Goal: Use online tool/utility: Utilize a website feature to perform a specific function

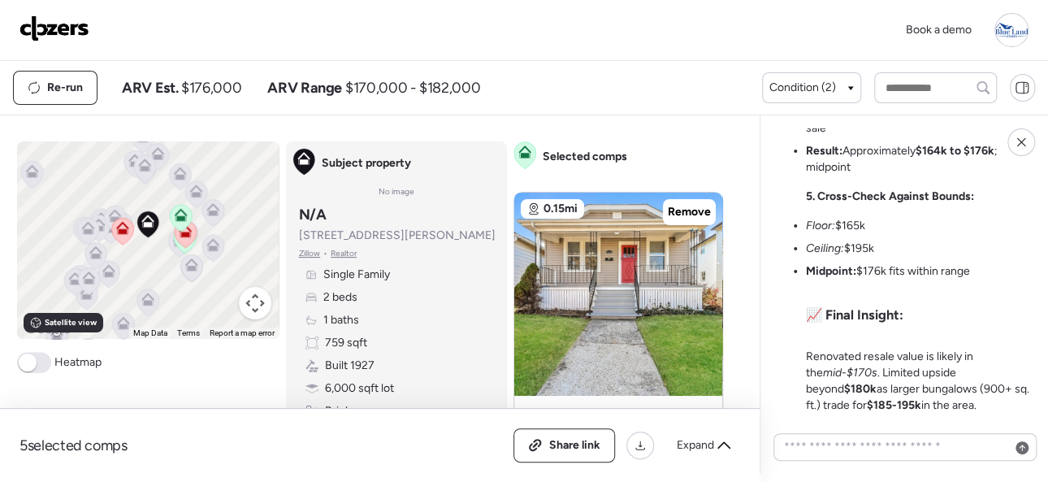
click at [63, 27] on img at bounding box center [55, 28] width 70 height 26
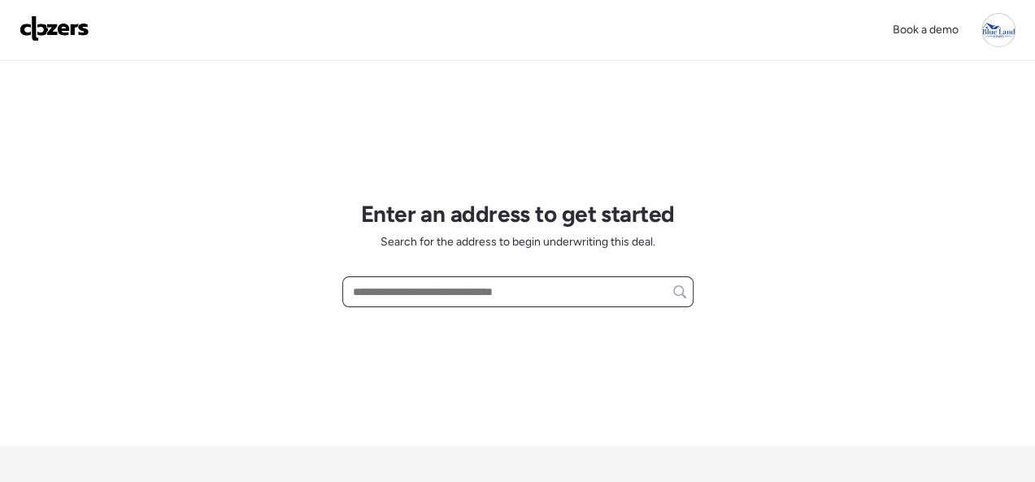
click at [426, 287] on input "text" at bounding box center [517, 291] width 336 height 23
paste input "**********"
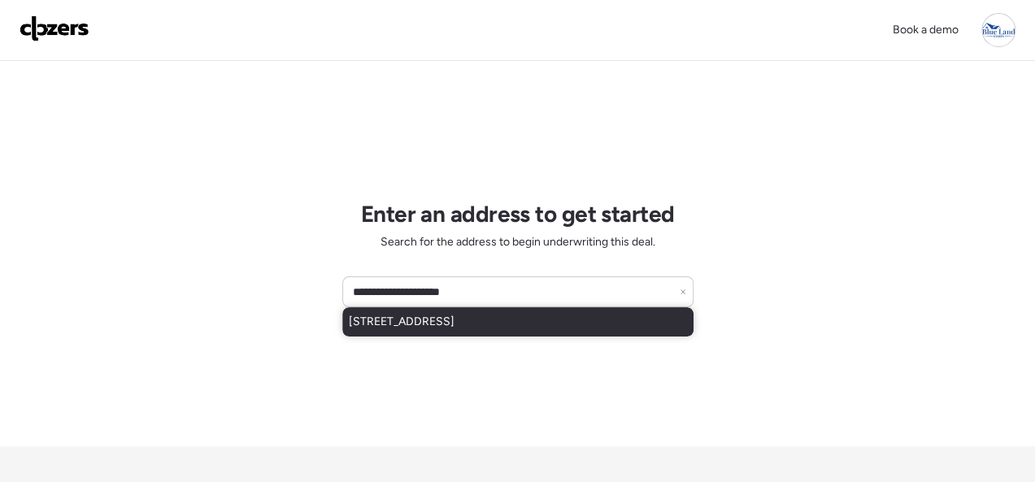
click at [419, 323] on span "2106 Mclaran Ave, Saint Louis, MO, 63136" at bounding box center [402, 322] width 106 height 16
type input "**********"
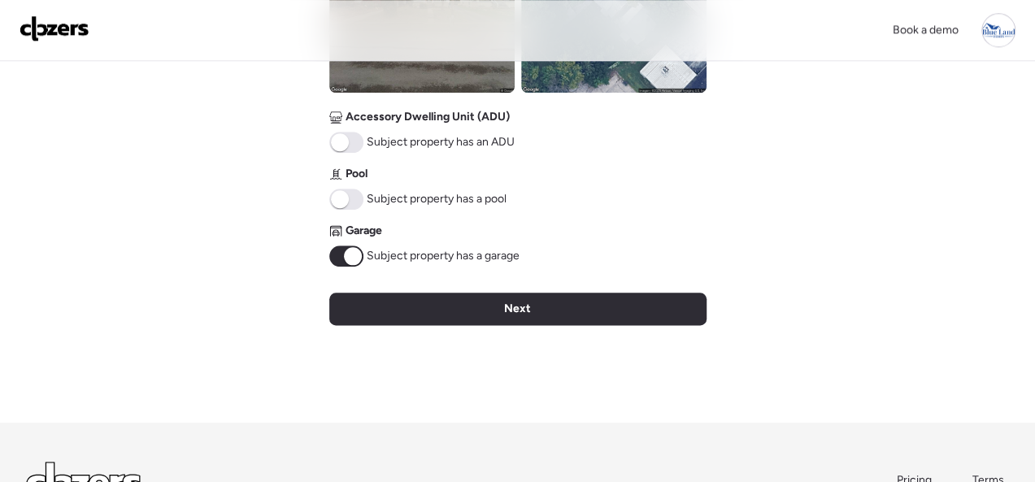
scroll to position [813, 0]
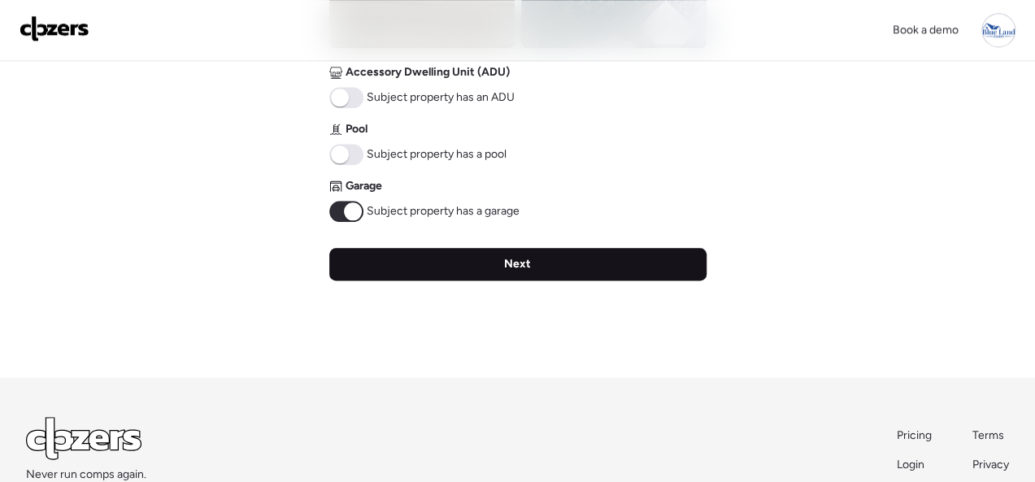
click at [500, 264] on div "Next" at bounding box center [517, 264] width 377 height 33
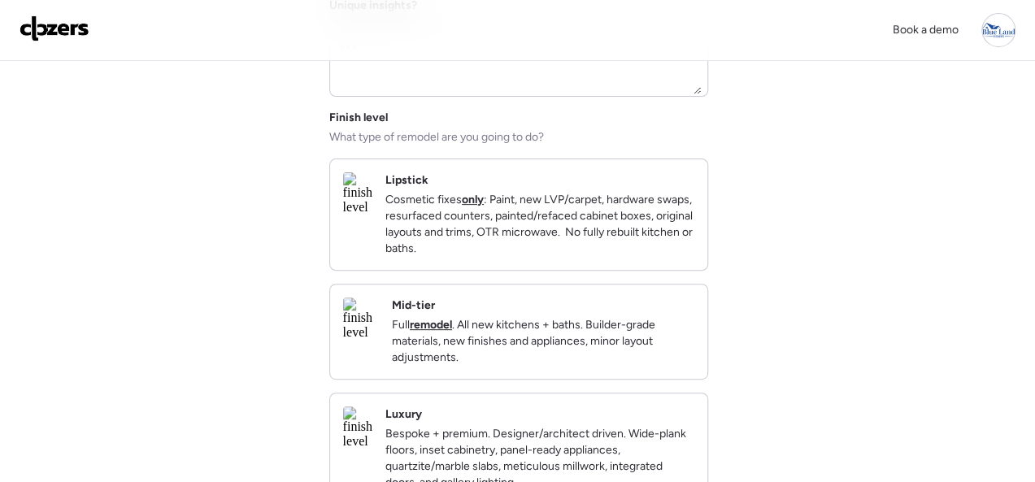
scroll to position [163, 0]
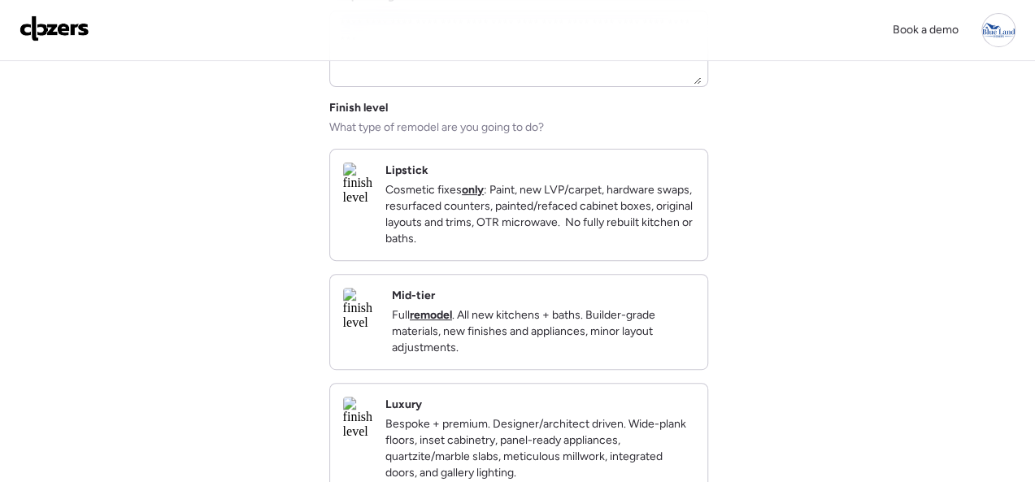
click at [674, 247] on p "Cosmetic fixes only : Paint, new LVP/carpet, hardware swaps, resurfaced counter…" at bounding box center [539, 214] width 309 height 65
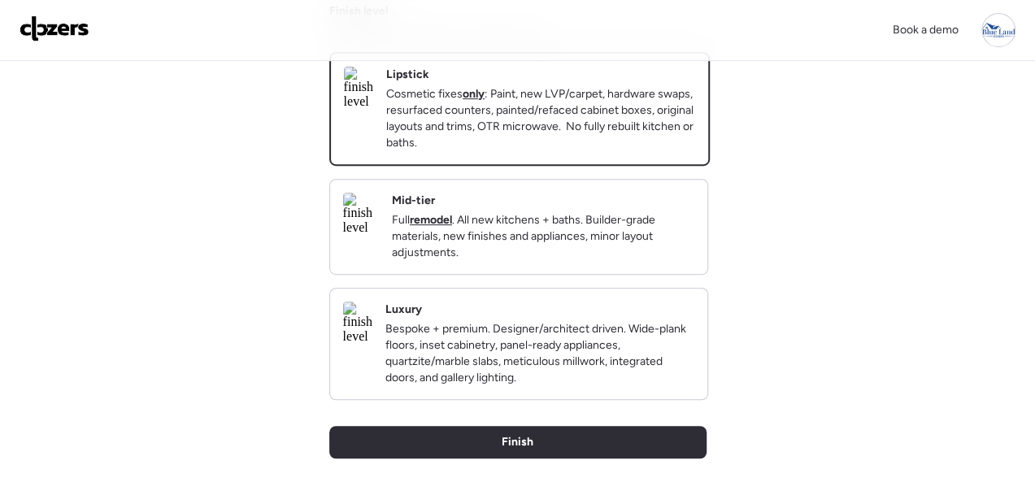
scroll to position [244, 0]
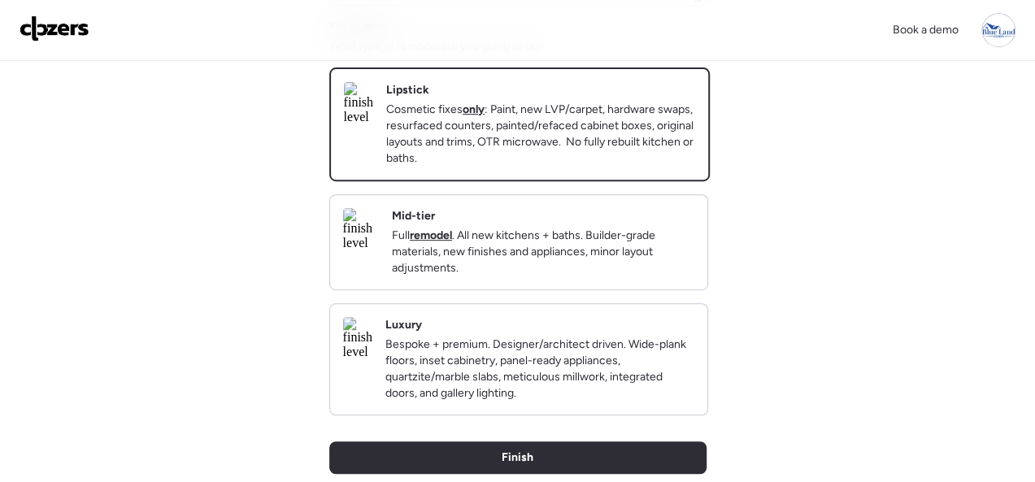
click at [649, 276] on p "Full remodel . All new kitchens + baths. Builder-grade materials, new finishes …" at bounding box center [543, 252] width 302 height 49
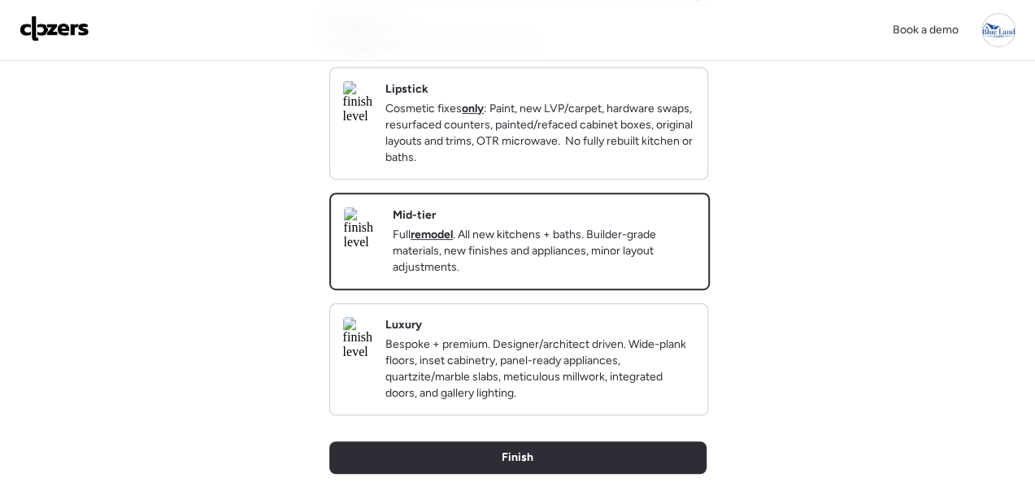
scroll to position [559, 0]
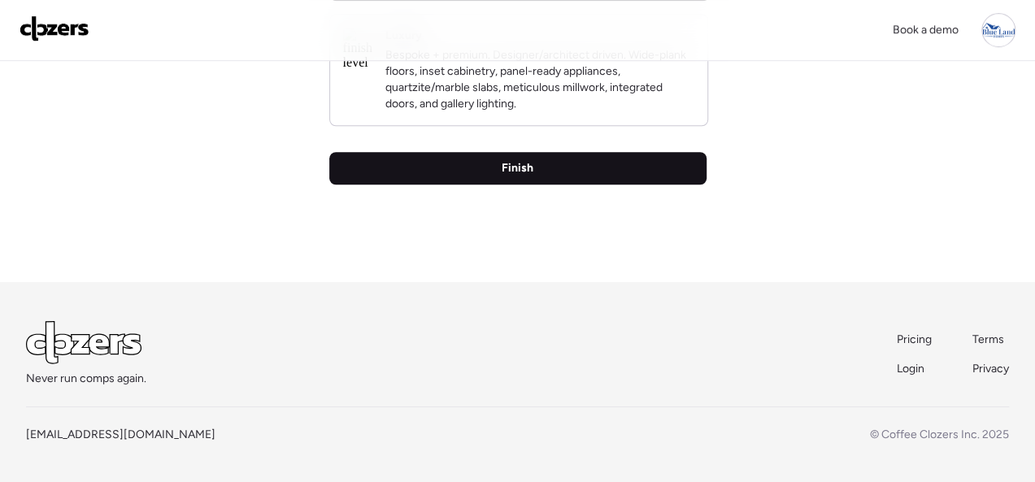
click at [518, 176] on span "Finish" at bounding box center [517, 168] width 32 height 16
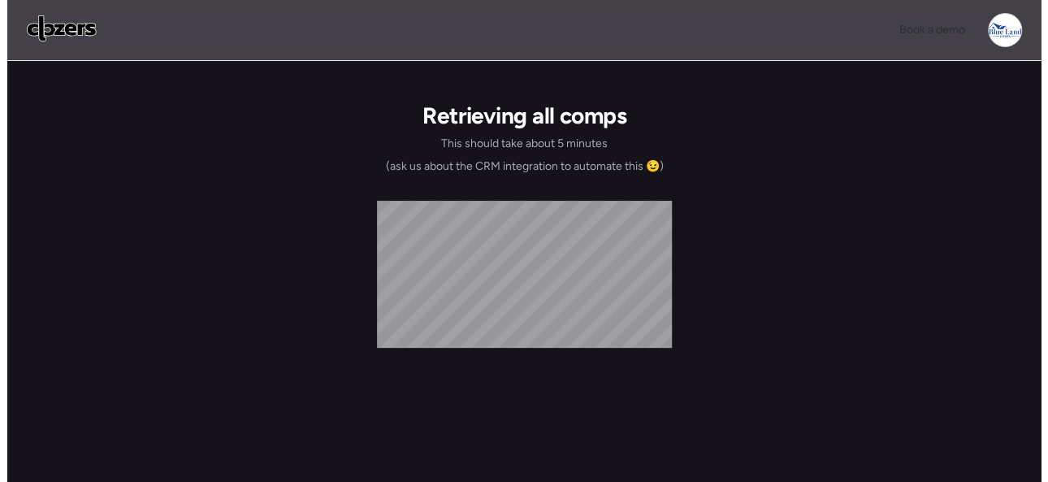
scroll to position [0, 0]
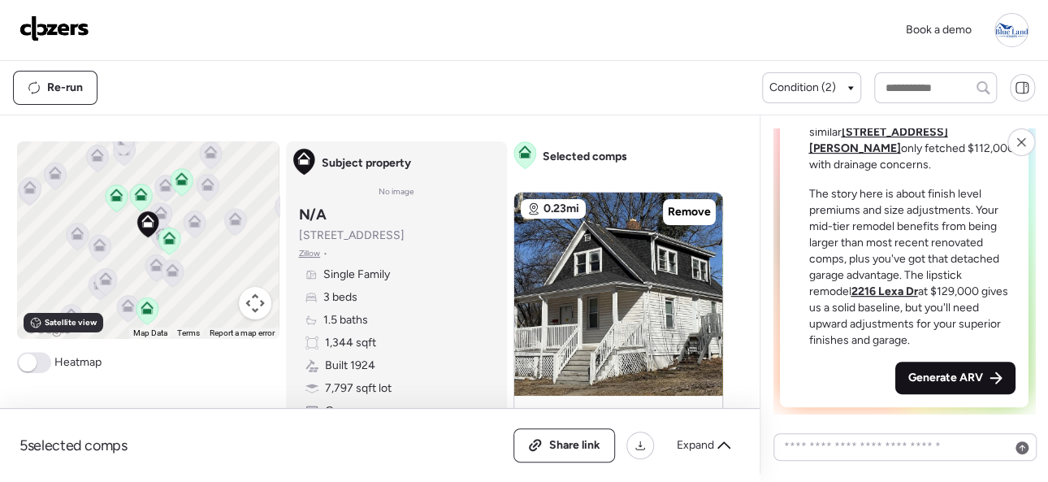
click at [915, 378] on span "Generate ARV" at bounding box center [946, 378] width 75 height 16
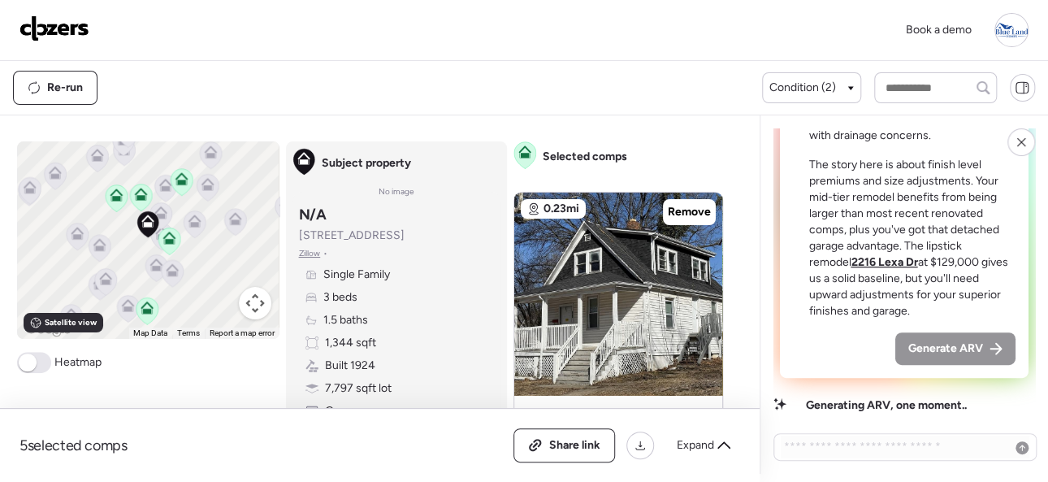
click at [228, 25] on div "Book a demo" at bounding box center [524, 30] width 1009 height 34
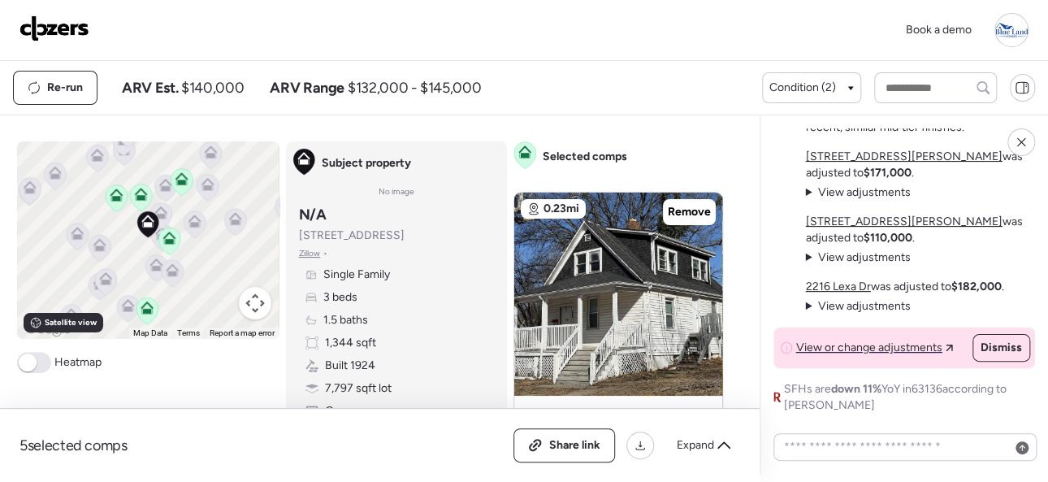
click at [50, 23] on img at bounding box center [55, 28] width 70 height 26
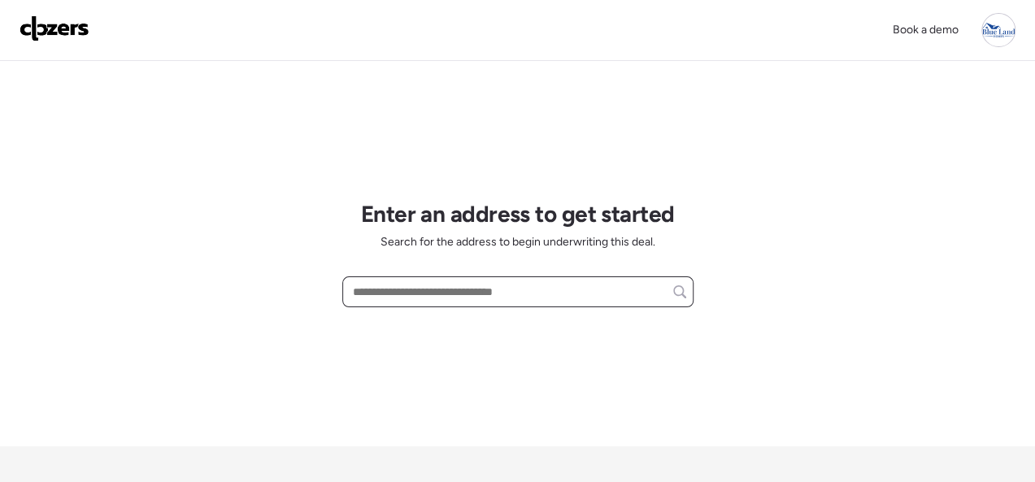
click at [429, 286] on input "text" at bounding box center [517, 291] width 336 height 23
paste input "**********"
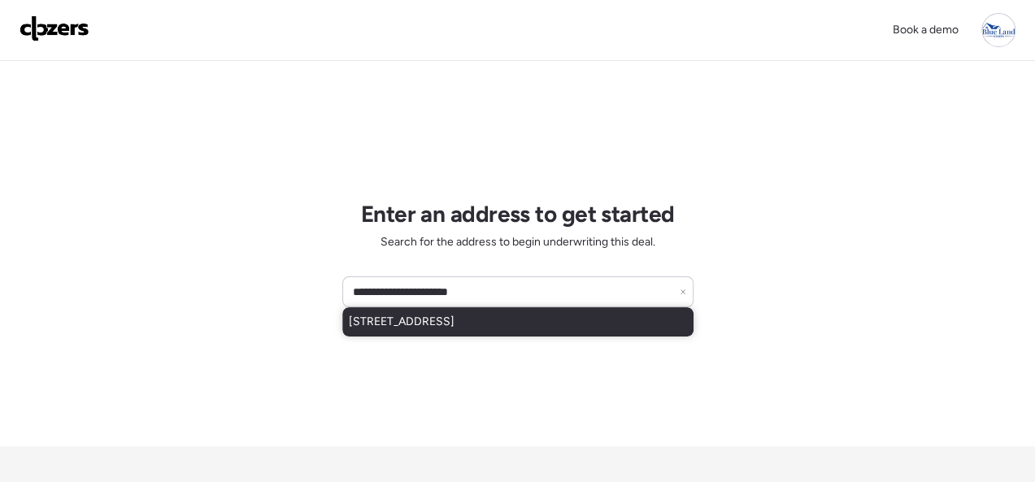
click at [416, 319] on span "[STREET_ADDRESS]" at bounding box center [402, 322] width 106 height 16
type input "**********"
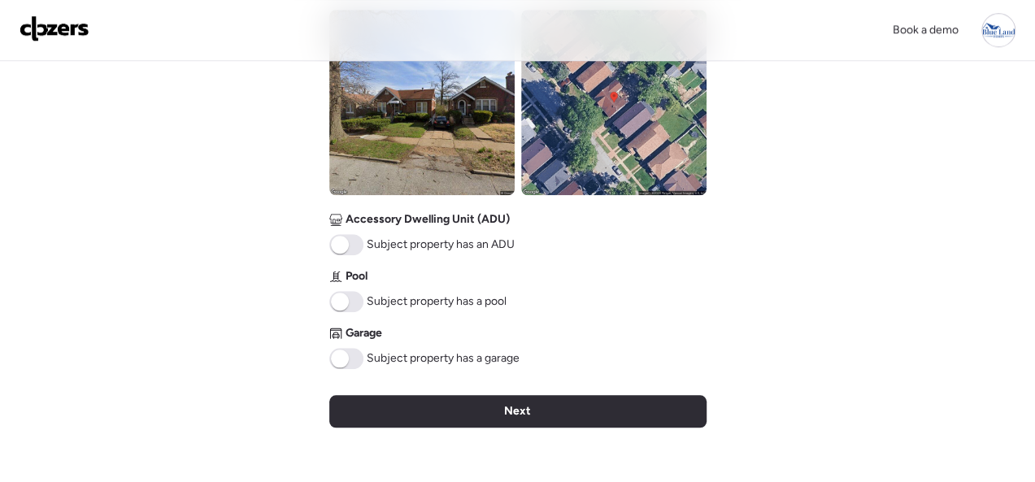
scroll to position [650, 0]
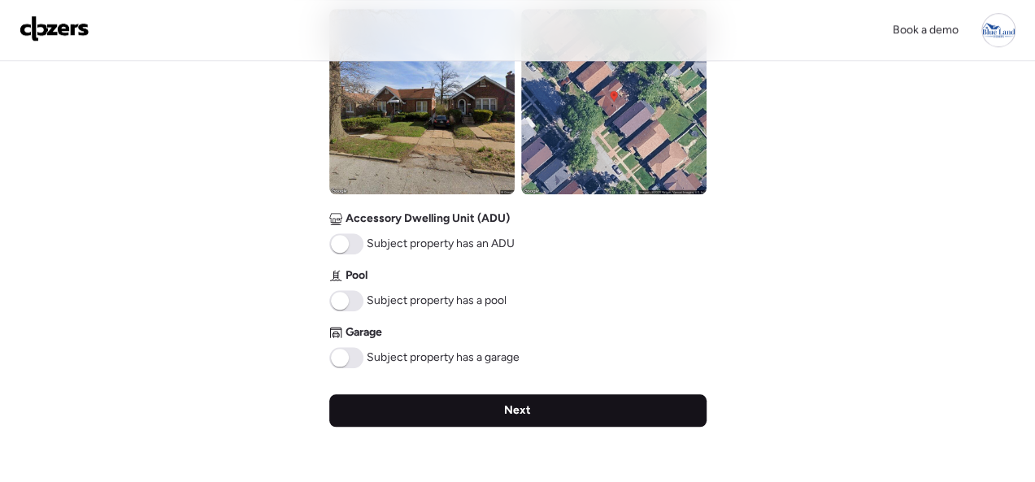
click at [509, 406] on span "Next" at bounding box center [517, 410] width 27 height 16
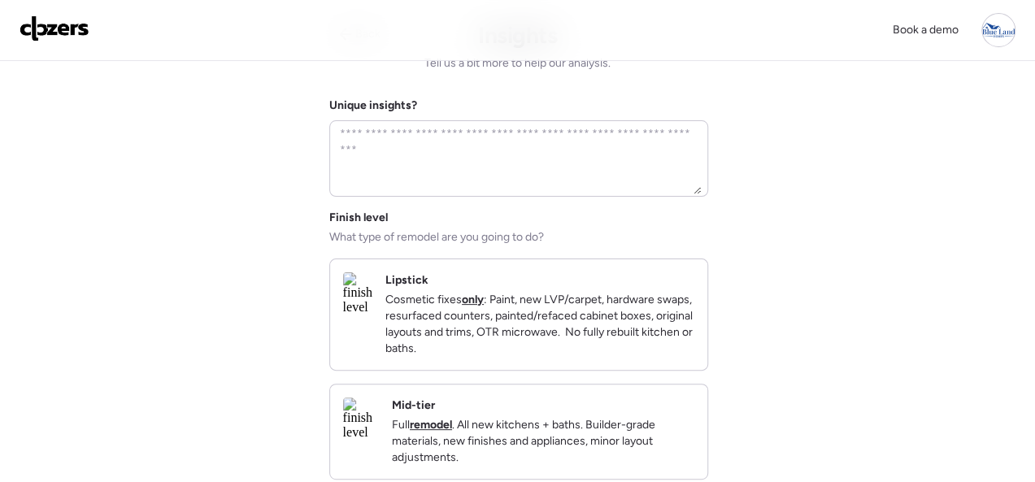
scroll to position [81, 0]
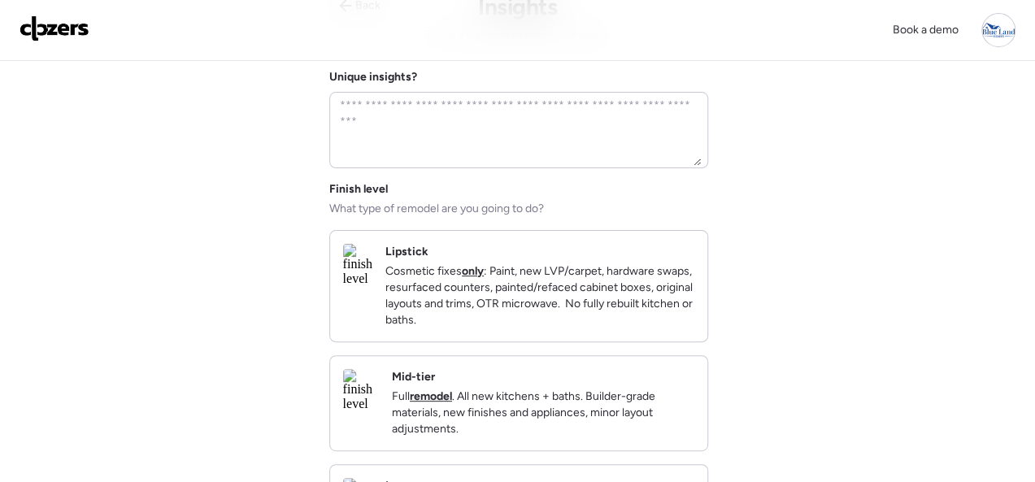
click at [675, 262] on div "Lipstick Cosmetic fixes only : Paint, new LVP/carpet, hardware swaps, resurface…" at bounding box center [539, 286] width 309 height 85
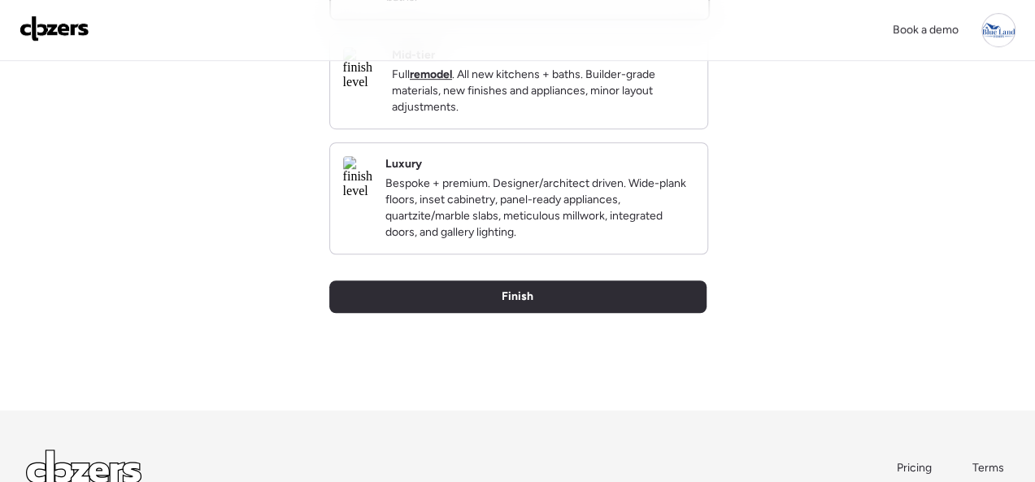
scroll to position [406, 0]
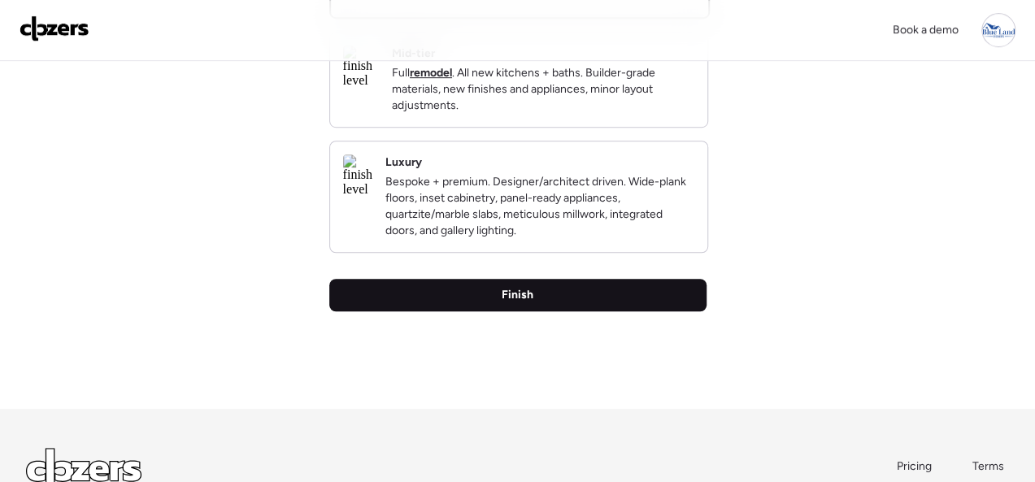
click at [517, 303] on span "Finish" at bounding box center [517, 295] width 32 height 16
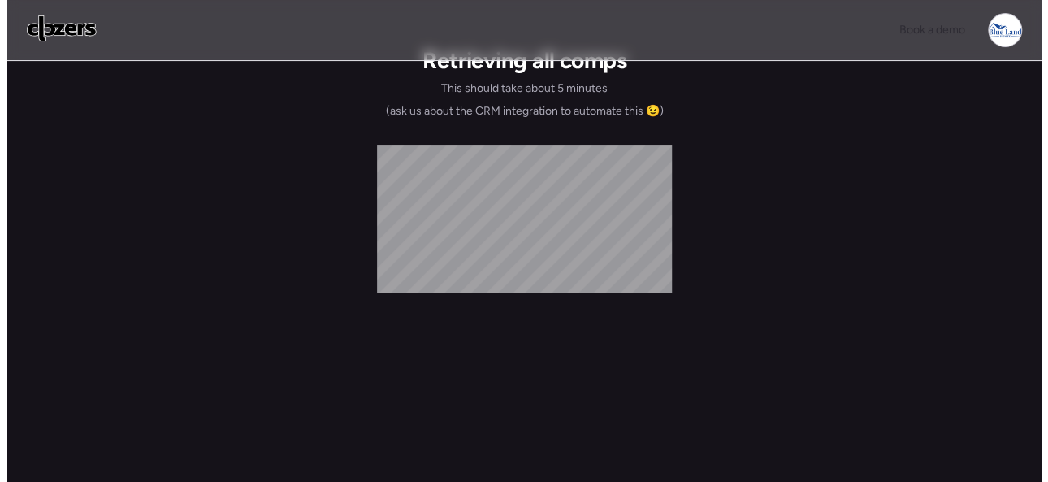
scroll to position [0, 0]
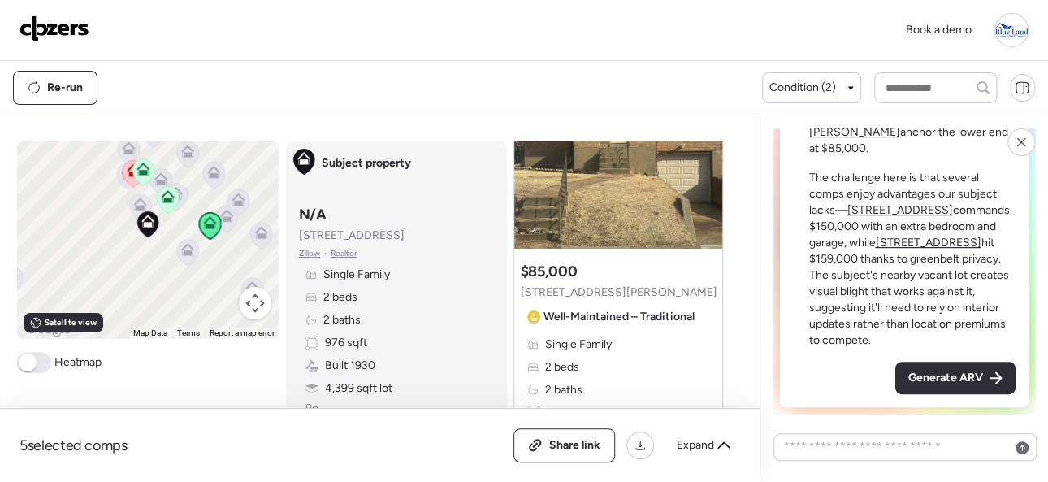
scroll to position [244, 0]
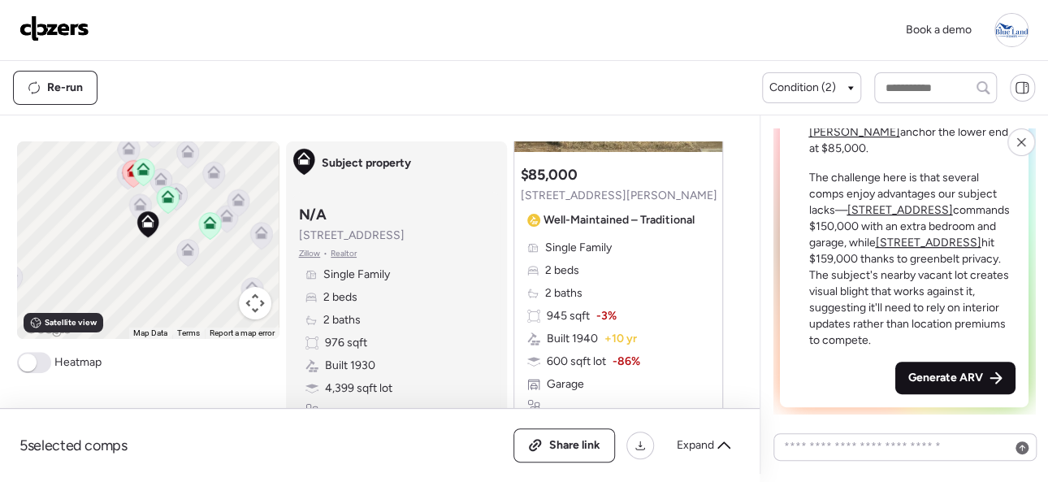
click at [929, 376] on span "Generate ARV" at bounding box center [946, 378] width 75 height 16
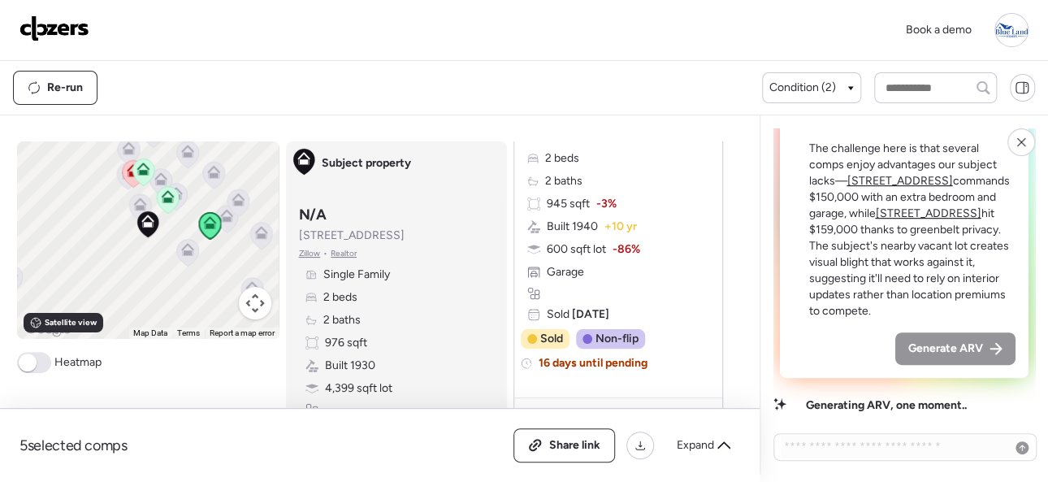
scroll to position [325, 0]
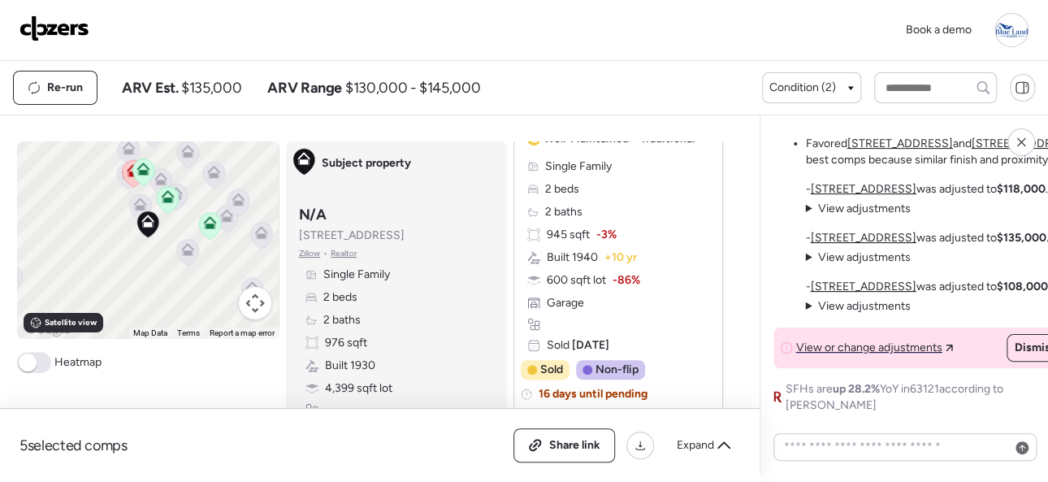
click at [61, 27] on img at bounding box center [55, 28] width 70 height 26
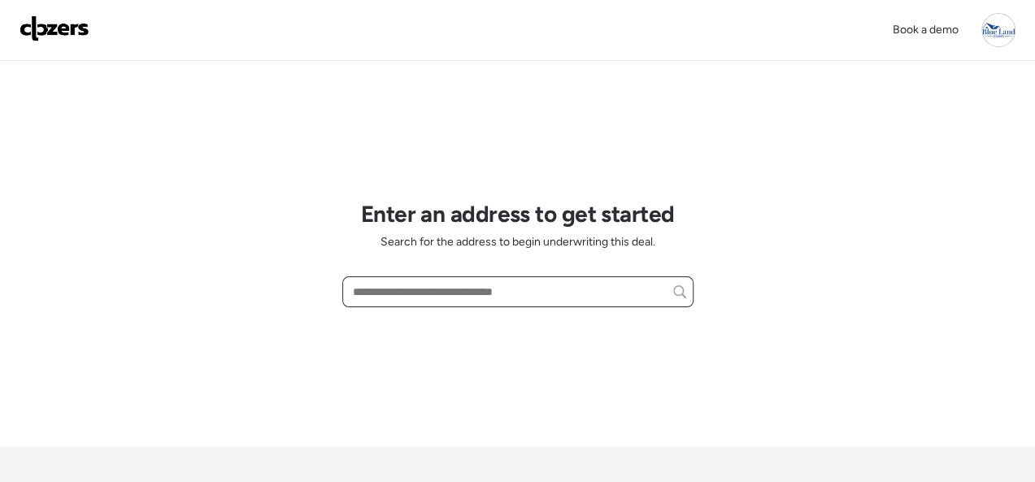
click at [406, 291] on input "text" at bounding box center [517, 291] width 336 height 23
paste input "**********"
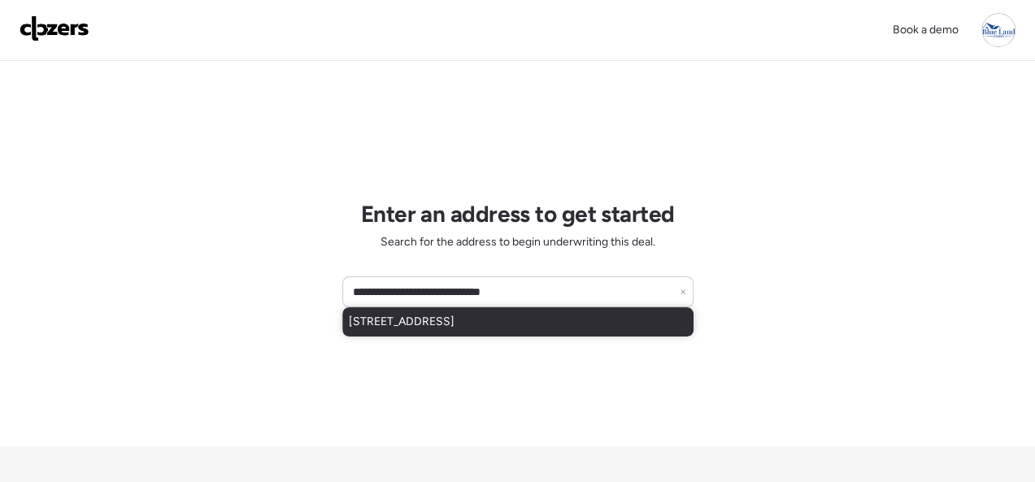
click at [410, 322] on span "7176 Hunter Ave, Saint Louis, MO, 63121" at bounding box center [402, 322] width 106 height 16
type input "**********"
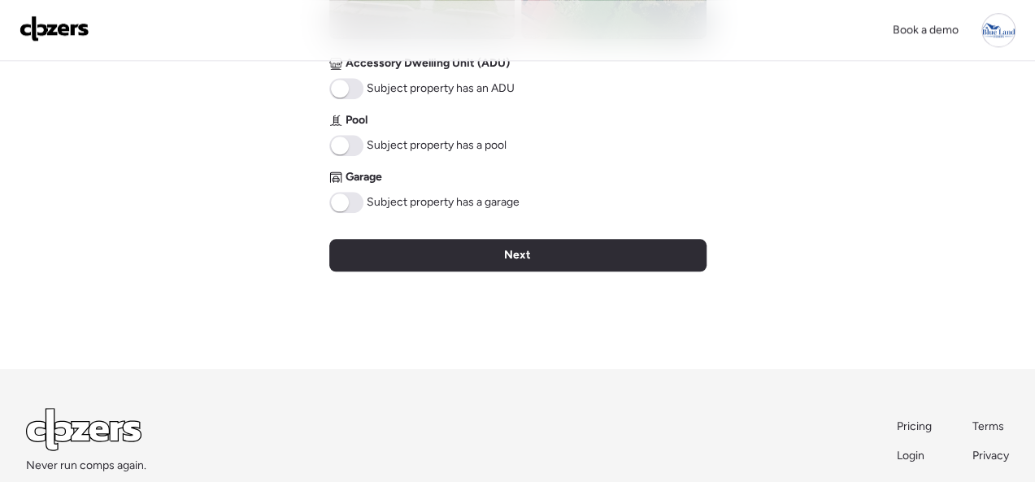
scroll to position [813, 0]
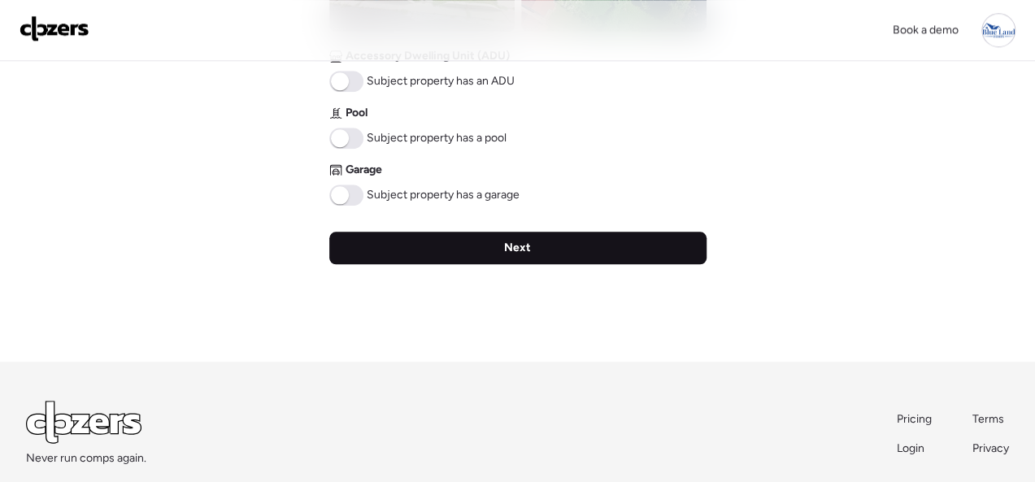
click at [553, 242] on div "Next" at bounding box center [517, 248] width 377 height 33
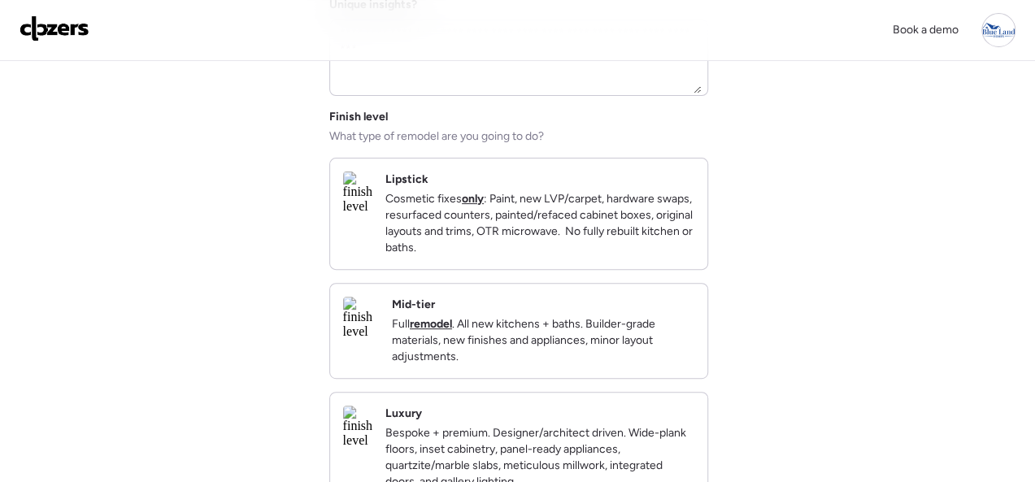
scroll to position [163, 0]
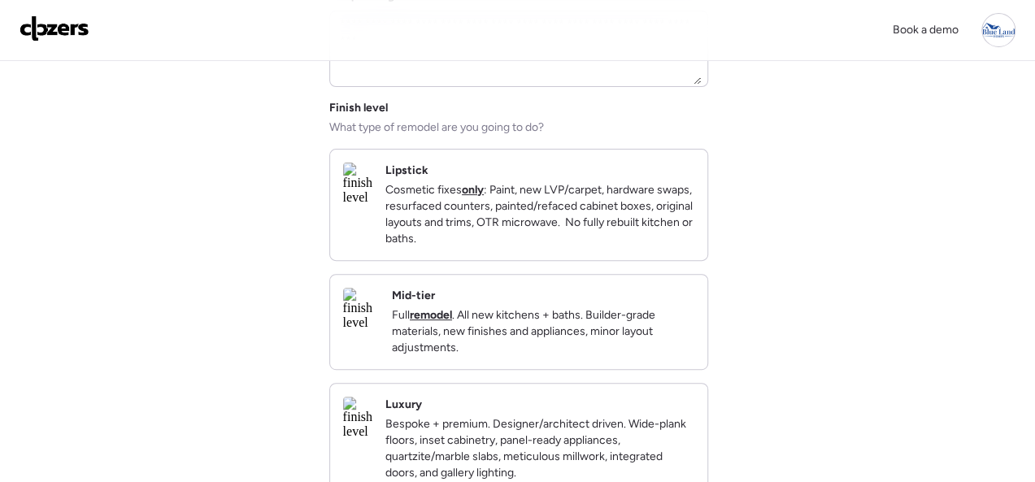
click at [679, 179] on div "Lipstick Cosmetic fixes only : Paint, new LVP/carpet, hardware swaps, resurface…" at bounding box center [539, 205] width 309 height 85
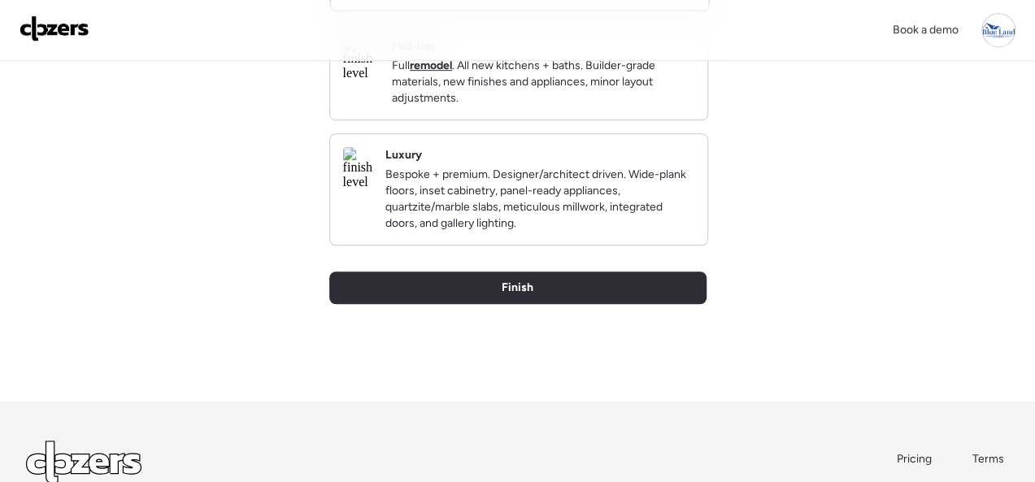
scroll to position [559, 0]
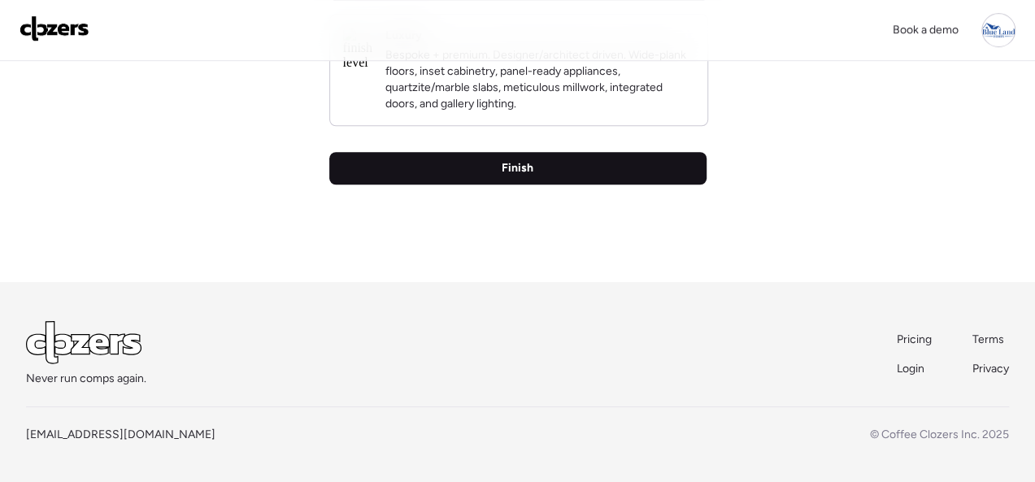
click at [536, 171] on div "Finish" at bounding box center [517, 168] width 377 height 33
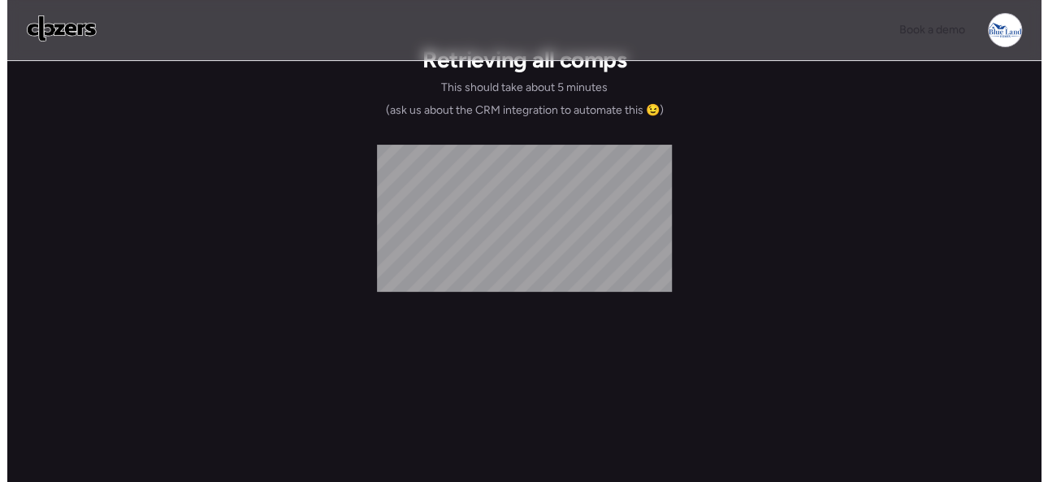
scroll to position [0, 0]
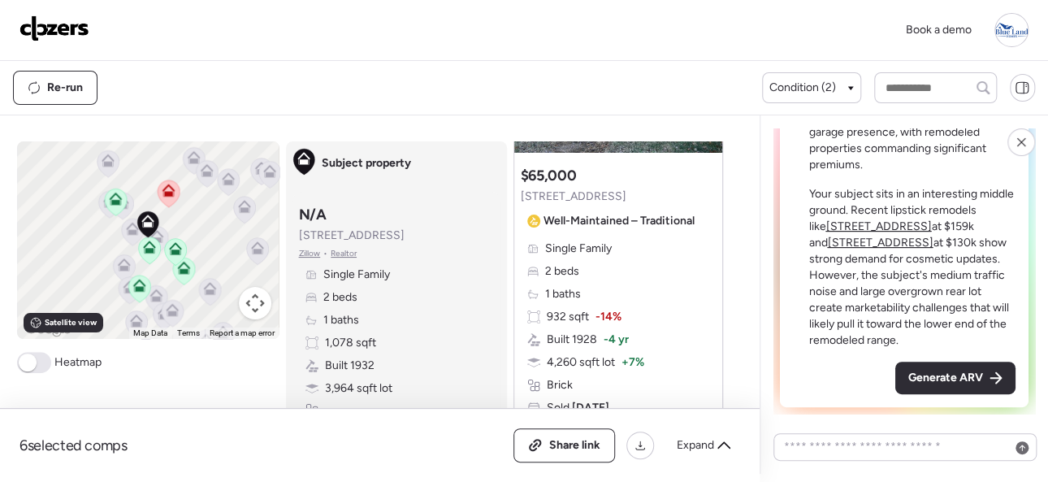
scroll to position [244, 0]
click at [951, 378] on span "Generate ARV" at bounding box center [946, 378] width 75 height 16
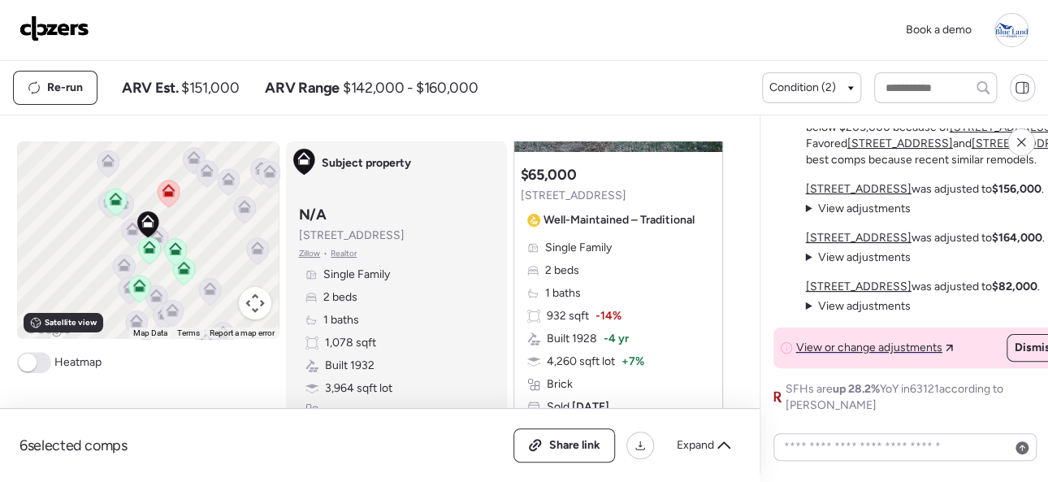
click at [58, 26] on img at bounding box center [55, 28] width 70 height 26
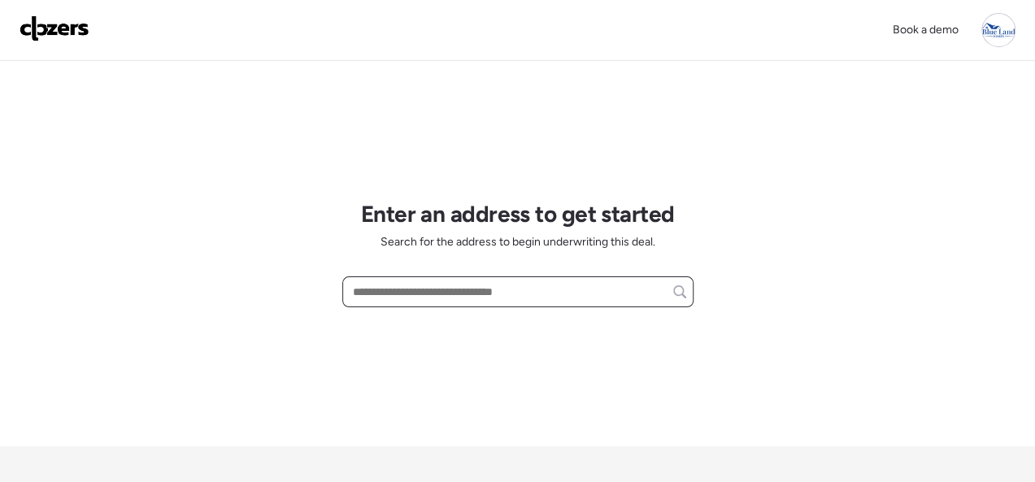
click at [406, 288] on input "text" at bounding box center [517, 291] width 336 height 23
paste input "**********"
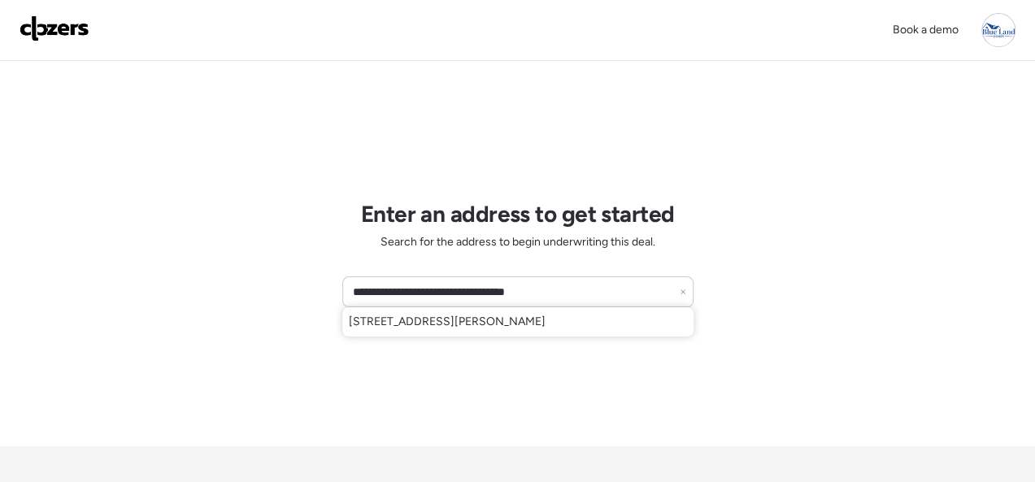
click at [380, 330] on div "[STREET_ADDRESS][PERSON_NAME]" at bounding box center [517, 321] width 351 height 29
type input "**********"
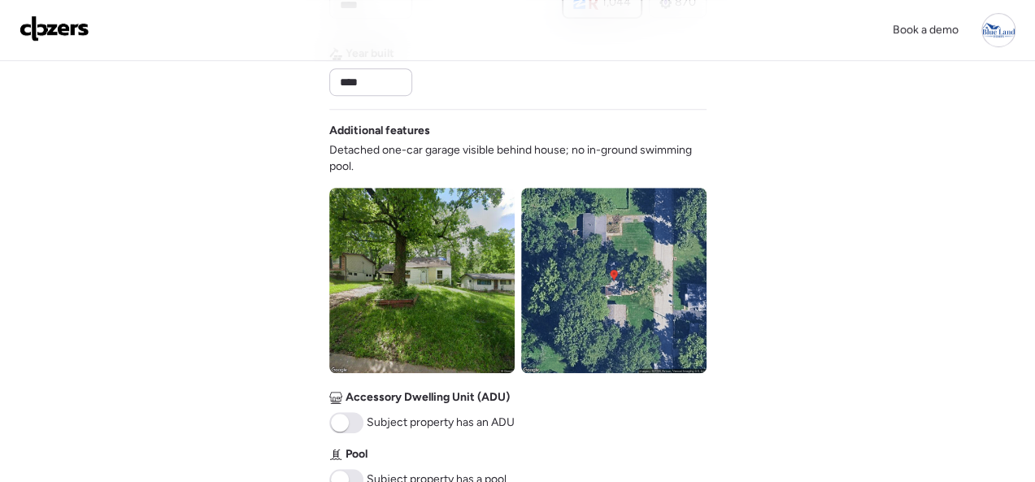
scroll to position [650, 0]
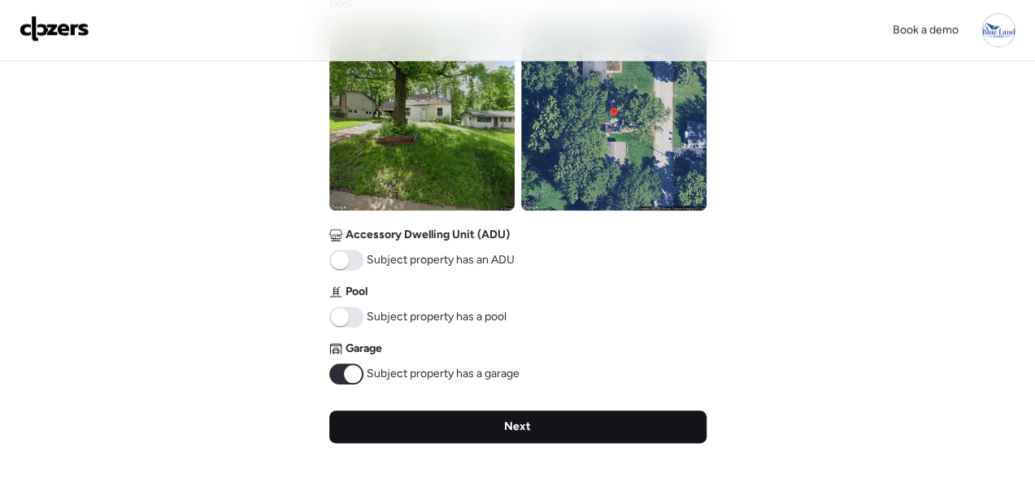
click at [555, 424] on div "Next" at bounding box center [517, 426] width 377 height 33
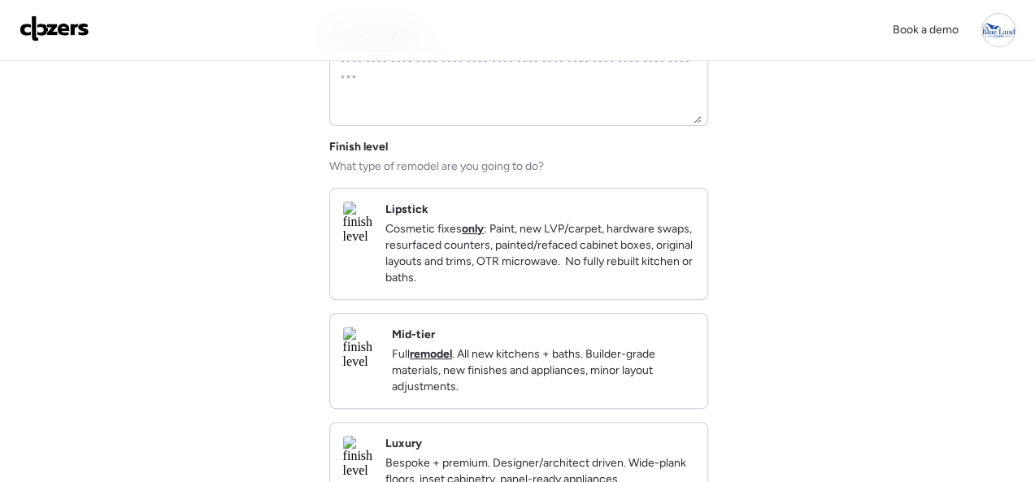
scroll to position [163, 0]
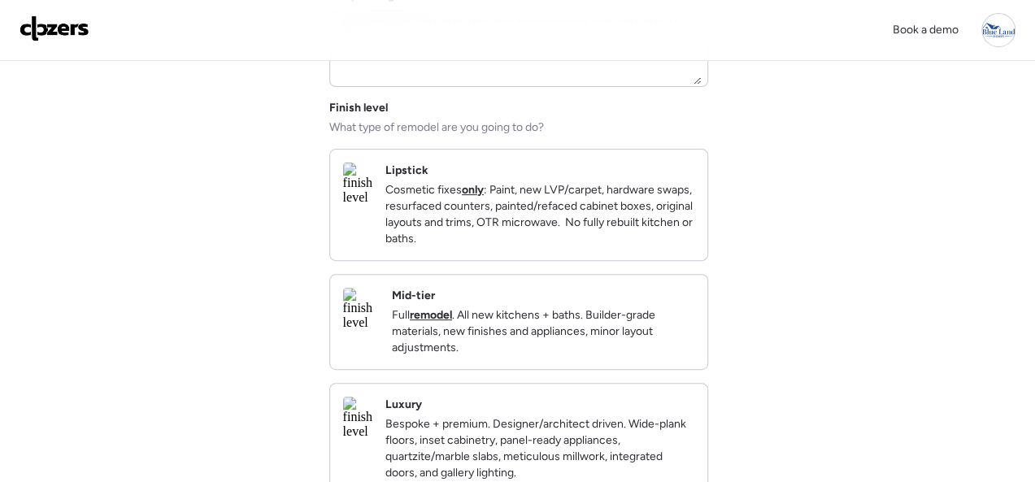
click at [684, 319] on div "Mid-tier Full remodel . All new kitchens + baths. Builder-grade materials, new …" at bounding box center [543, 322] width 302 height 68
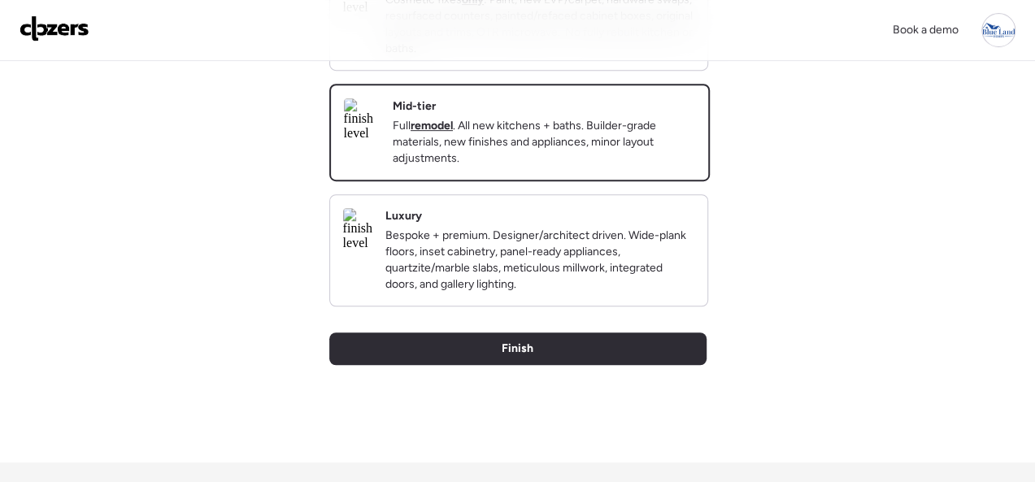
scroll to position [559, 0]
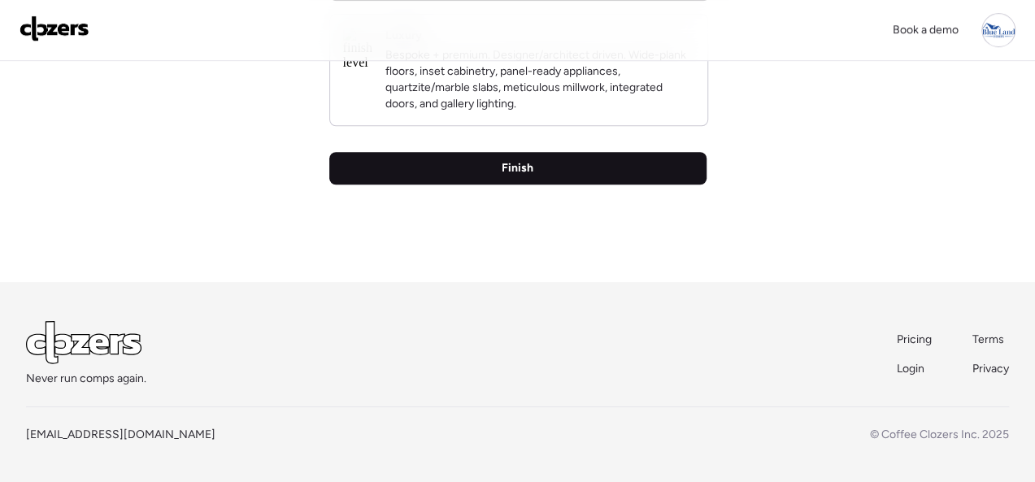
click at [523, 169] on span "Finish" at bounding box center [517, 168] width 32 height 16
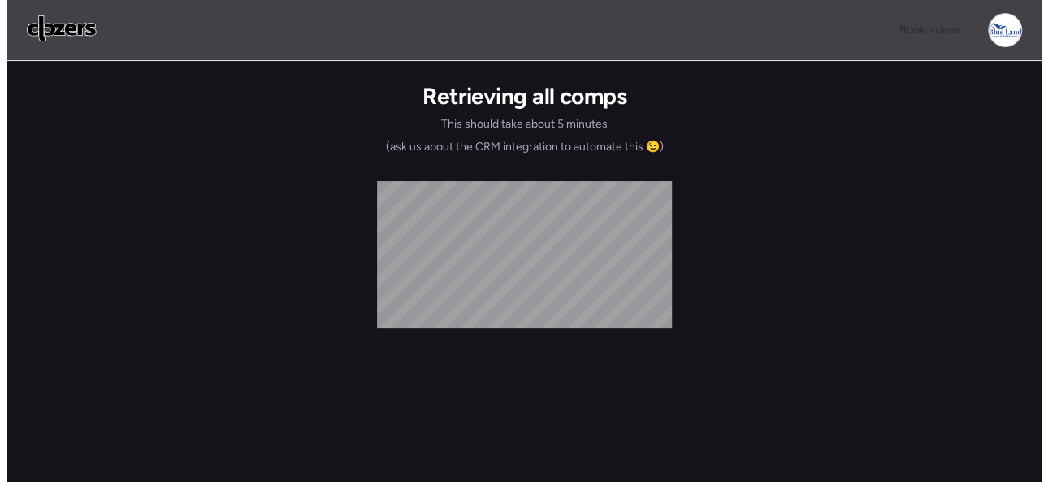
scroll to position [0, 0]
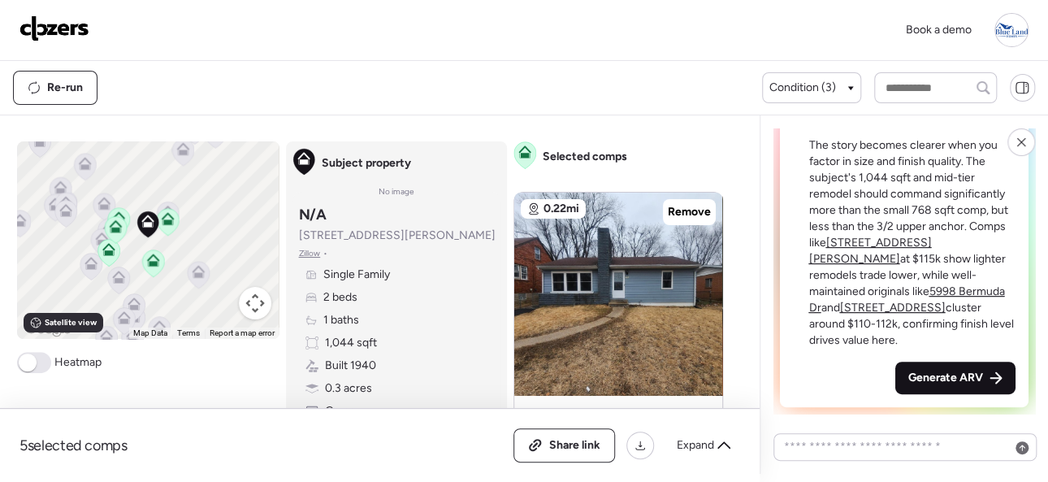
click at [944, 372] on span "Generate ARV" at bounding box center [946, 378] width 75 height 16
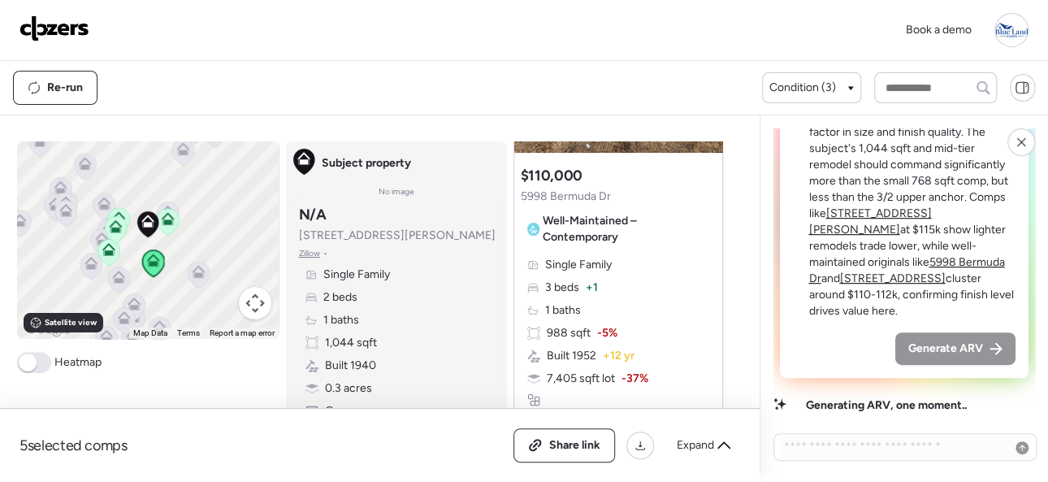
scroll to position [244, 0]
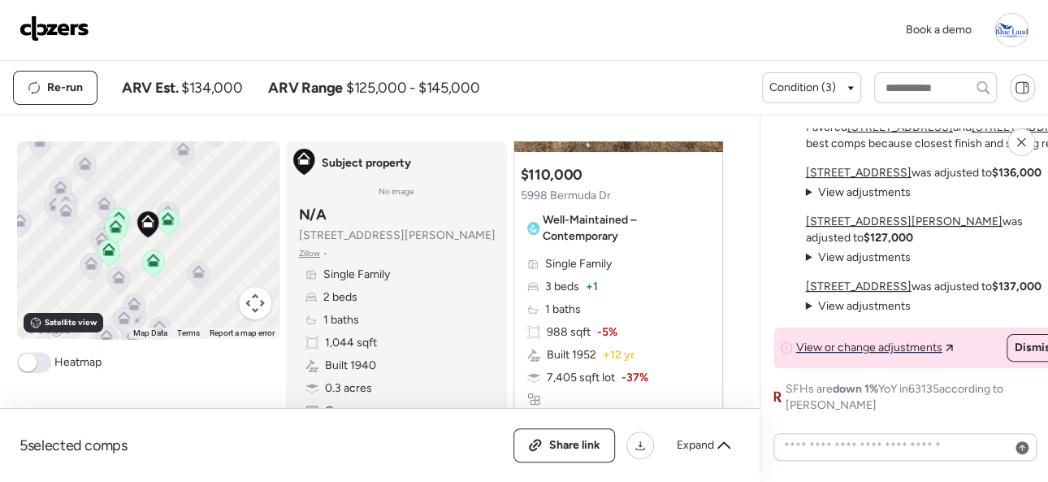
click at [51, 19] on img at bounding box center [55, 28] width 70 height 26
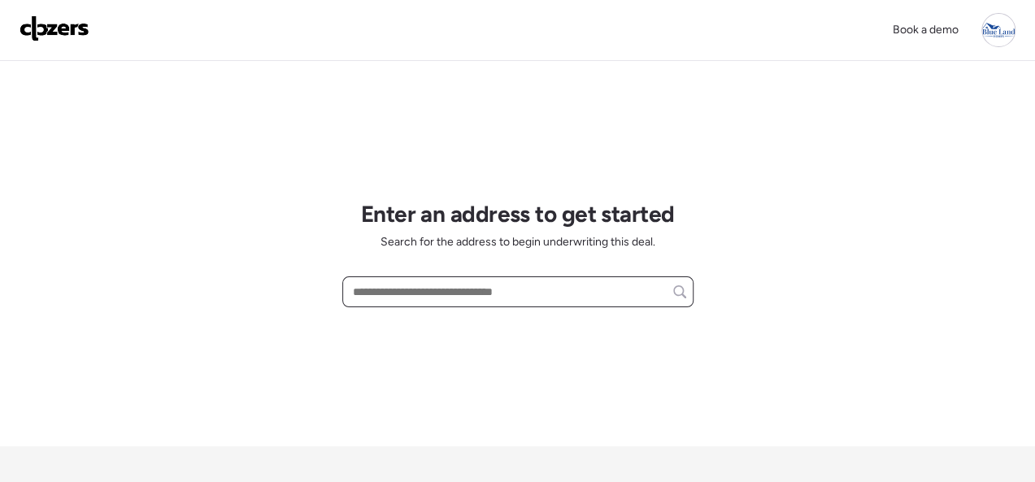
click at [419, 288] on input "text" at bounding box center [517, 291] width 336 height 23
paste input "**********"
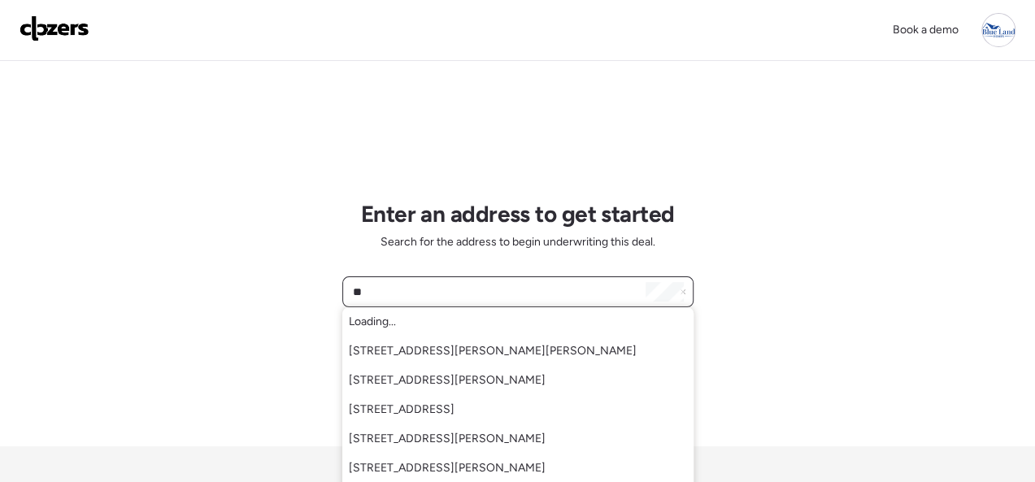
type input "*"
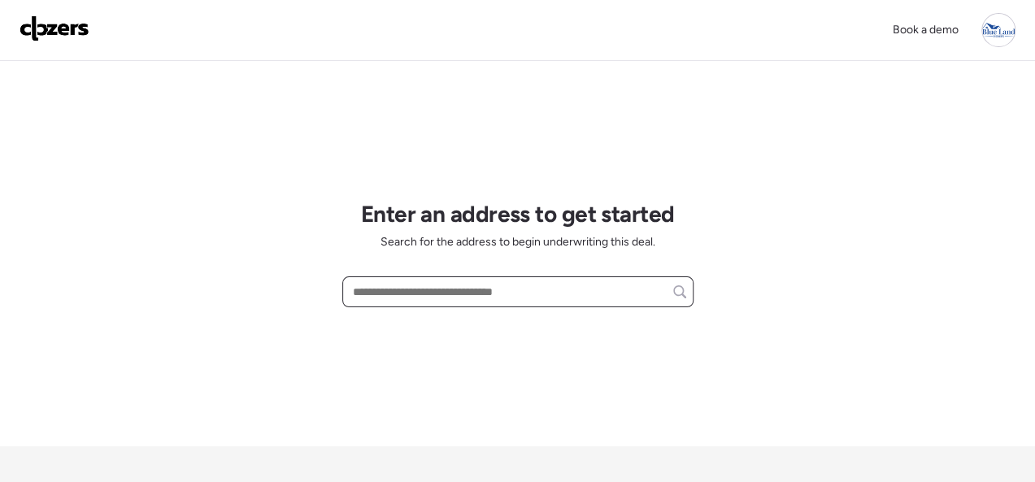
paste input "**********"
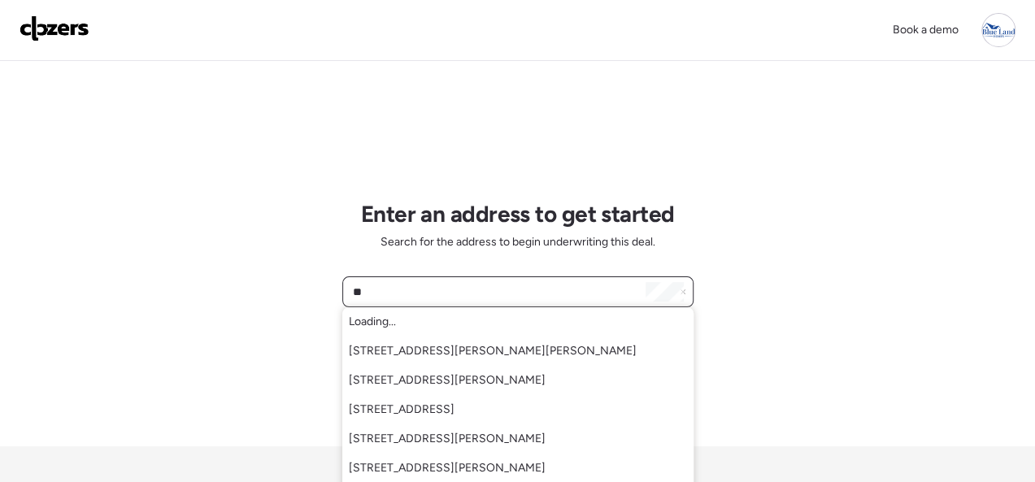
type input "*"
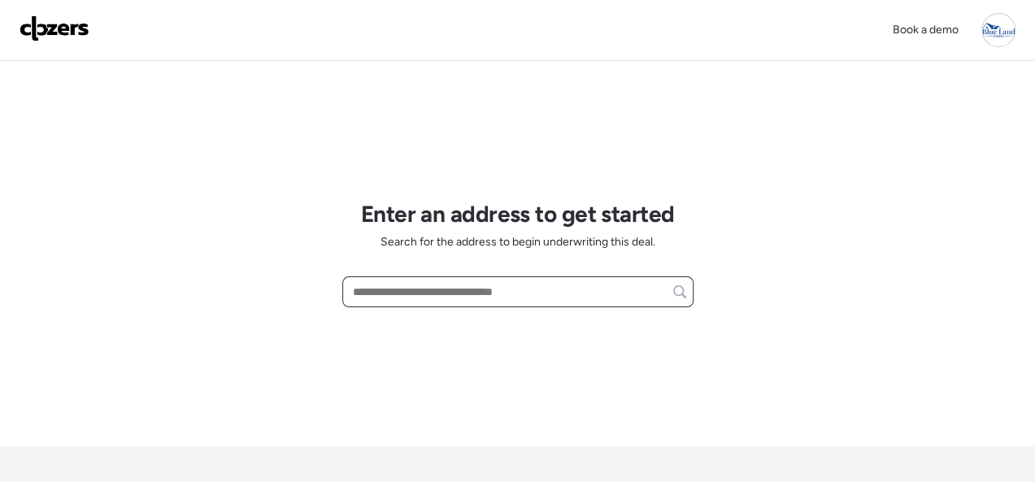
paste input "**********"
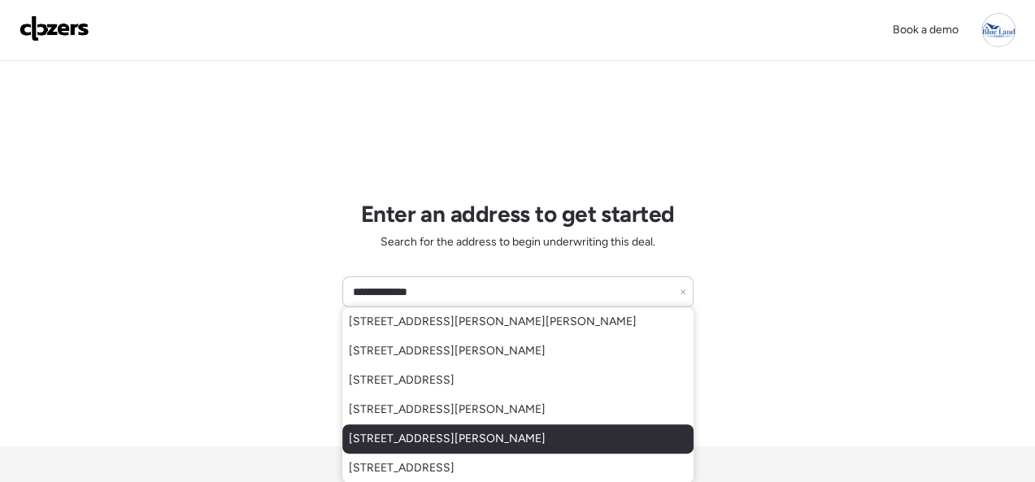
click at [495, 442] on span "[STREET_ADDRESS][PERSON_NAME]" at bounding box center [447, 439] width 197 height 16
type input "**********"
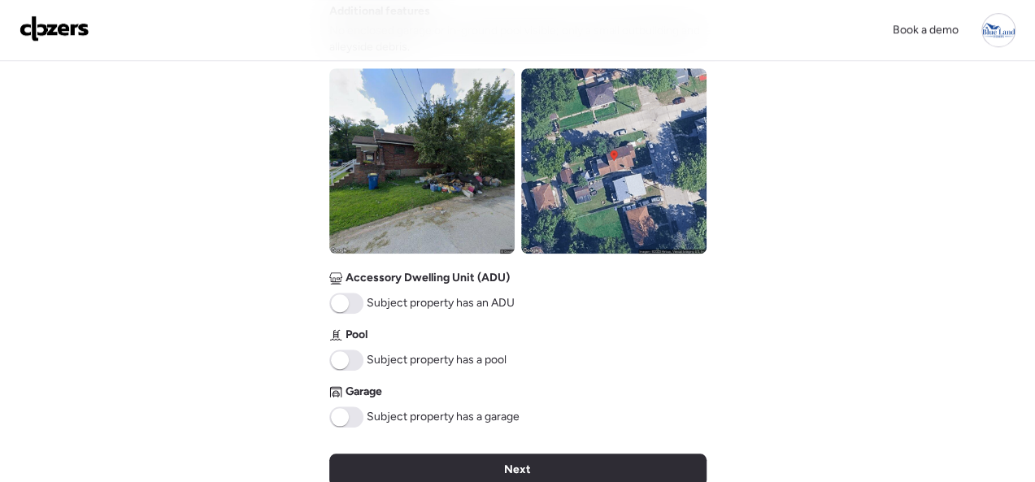
scroll to position [813, 0]
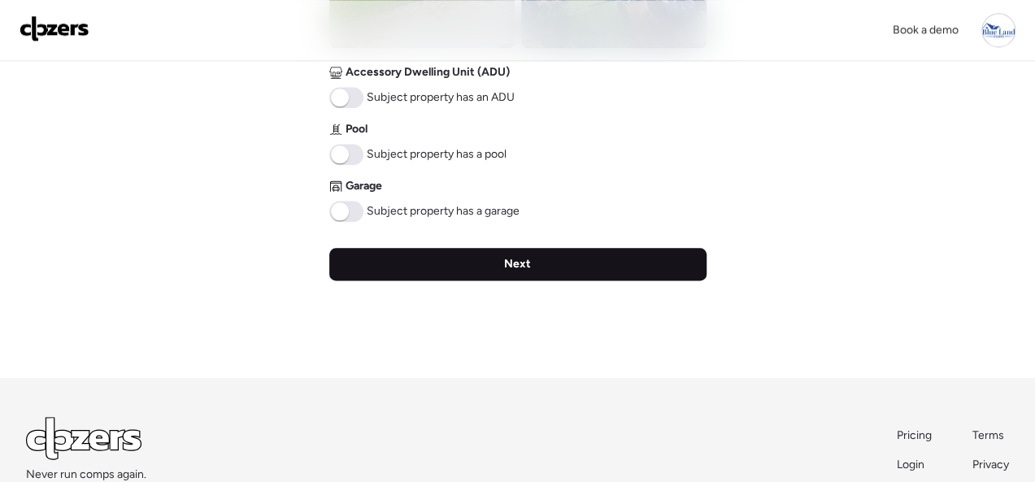
click at [504, 268] on span "Next" at bounding box center [517, 264] width 27 height 16
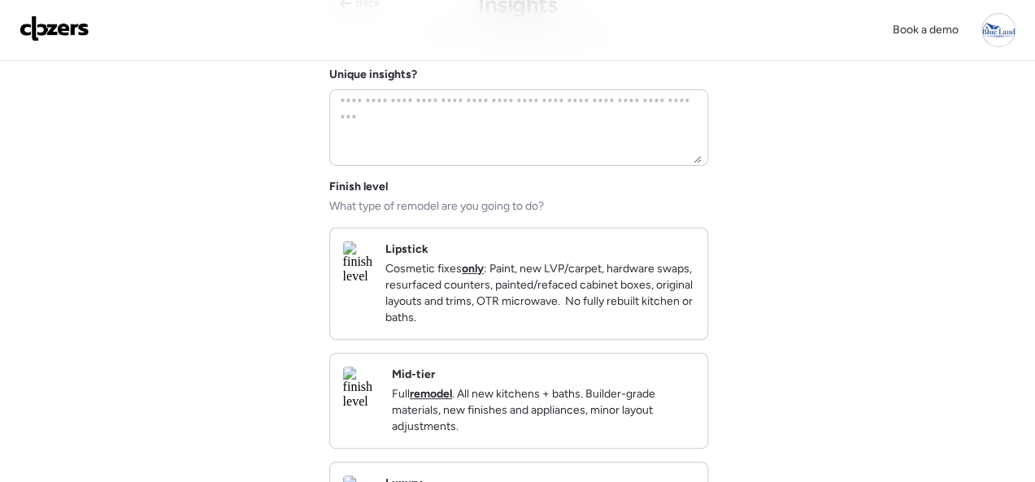
scroll to position [81, 0]
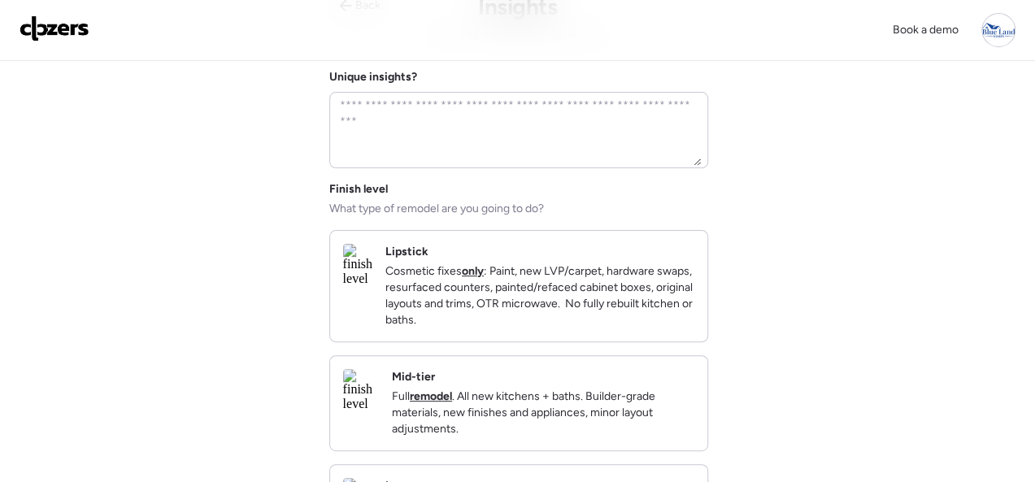
click at [555, 385] on div "Mid-tier Full remodel . All new kitchens + baths. Builder-grade materials, new …" at bounding box center [543, 403] width 302 height 68
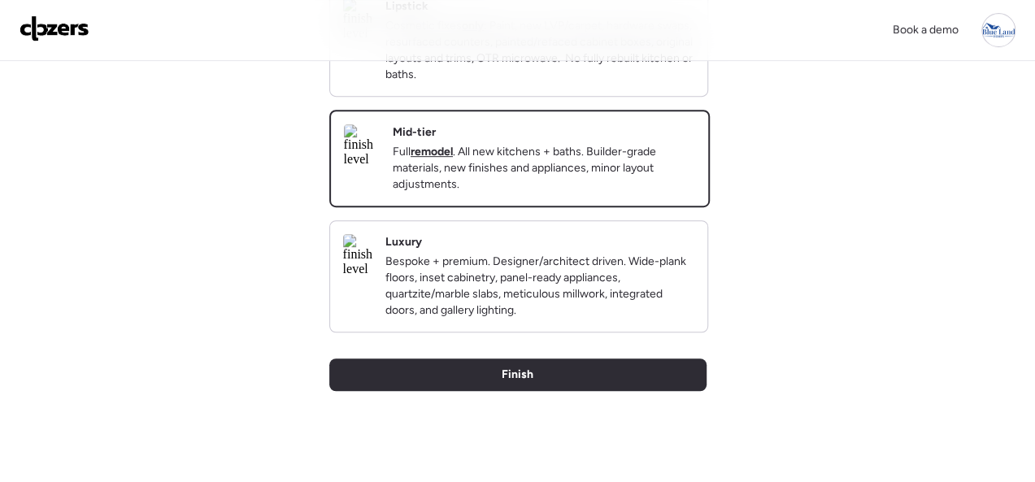
scroll to position [406, 0]
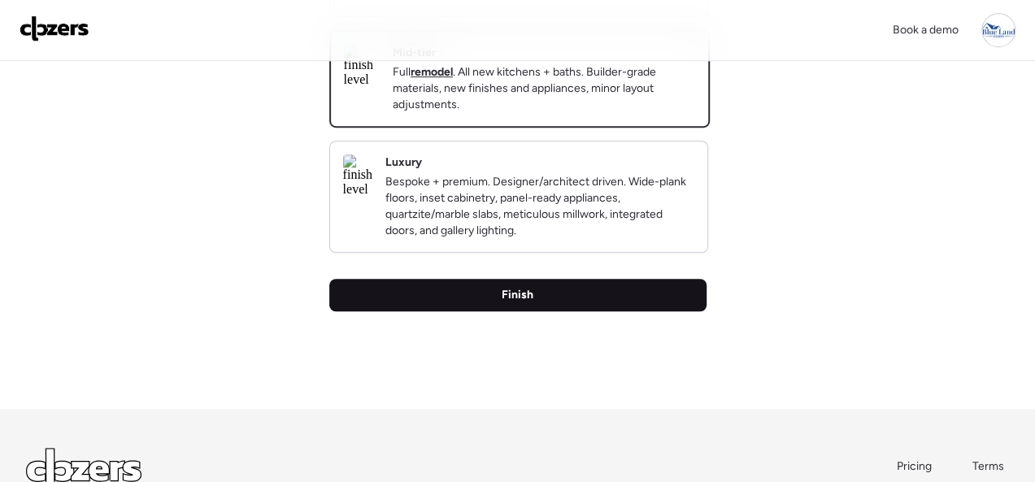
click at [530, 303] on span "Finish" at bounding box center [517, 295] width 32 height 16
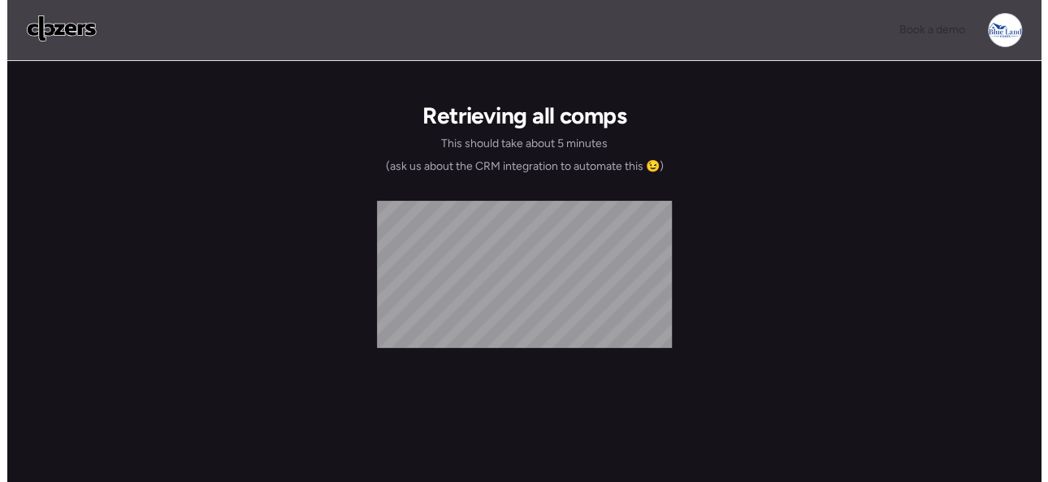
scroll to position [0, 0]
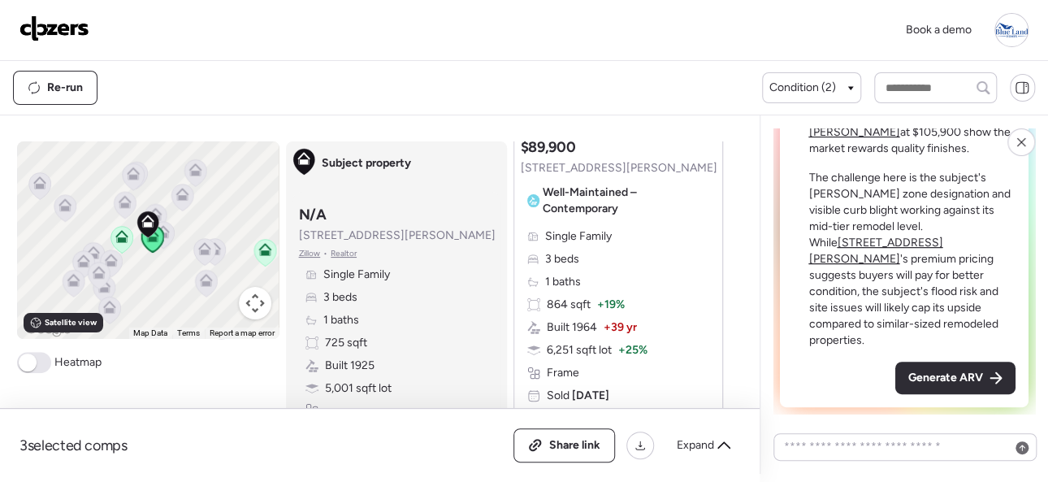
scroll to position [244, 0]
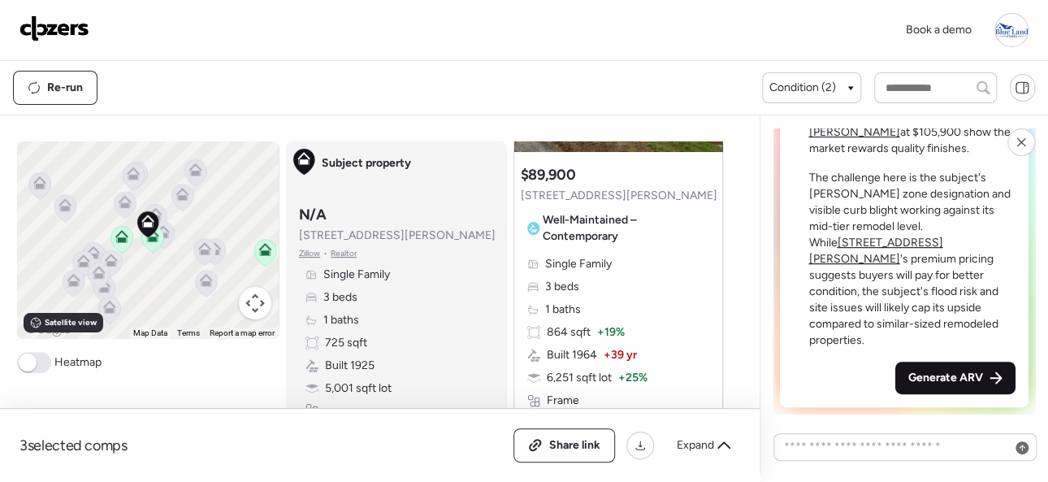
click at [941, 376] on span "Generate ARV" at bounding box center [946, 378] width 75 height 16
